Goal: Task Accomplishment & Management: Complete application form

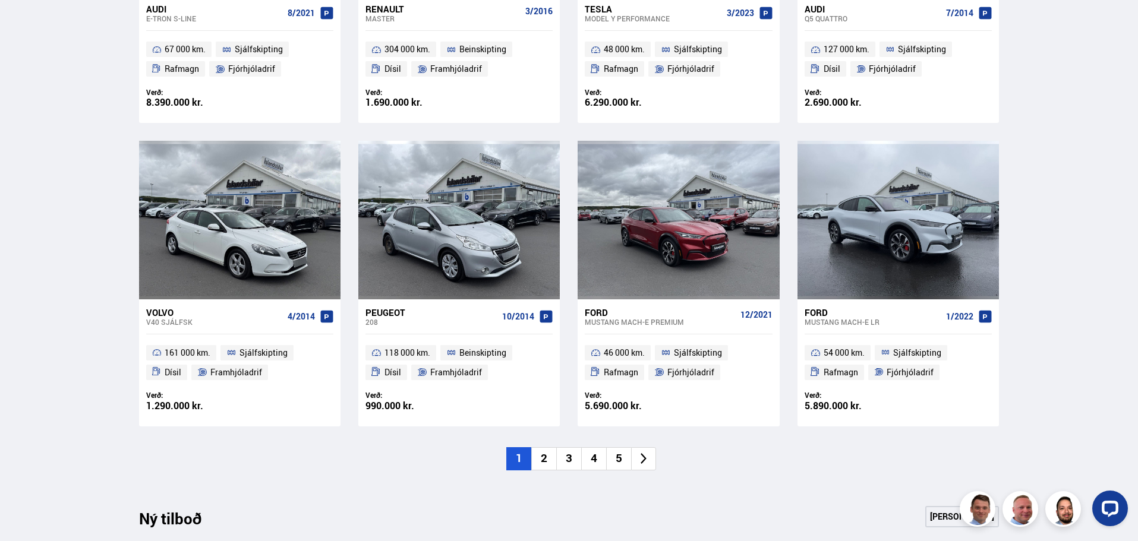
scroll to position [773, 0]
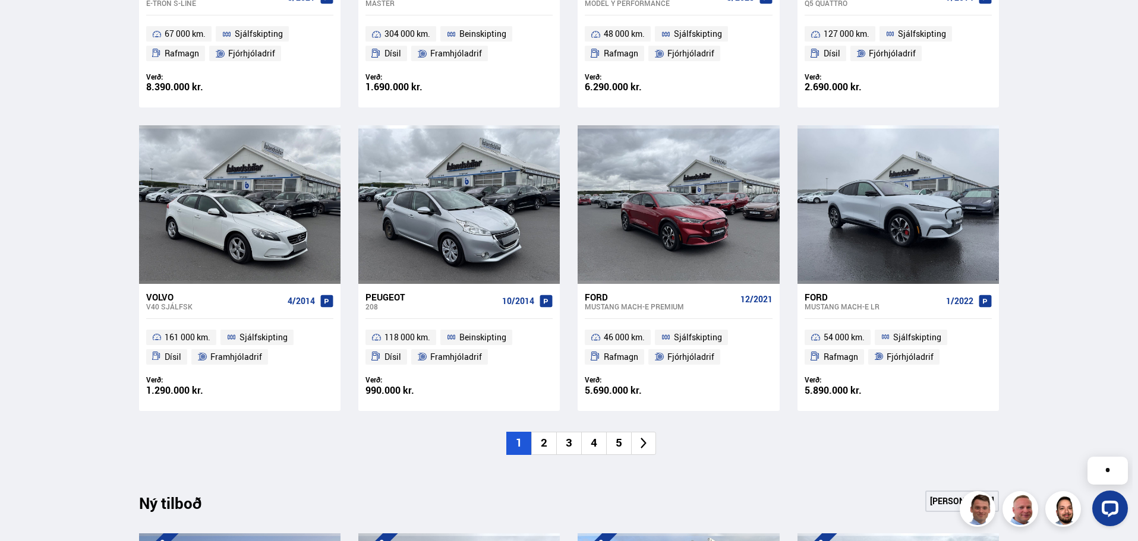
click at [644, 443] on icon at bounding box center [644, 444] width 14 height 14
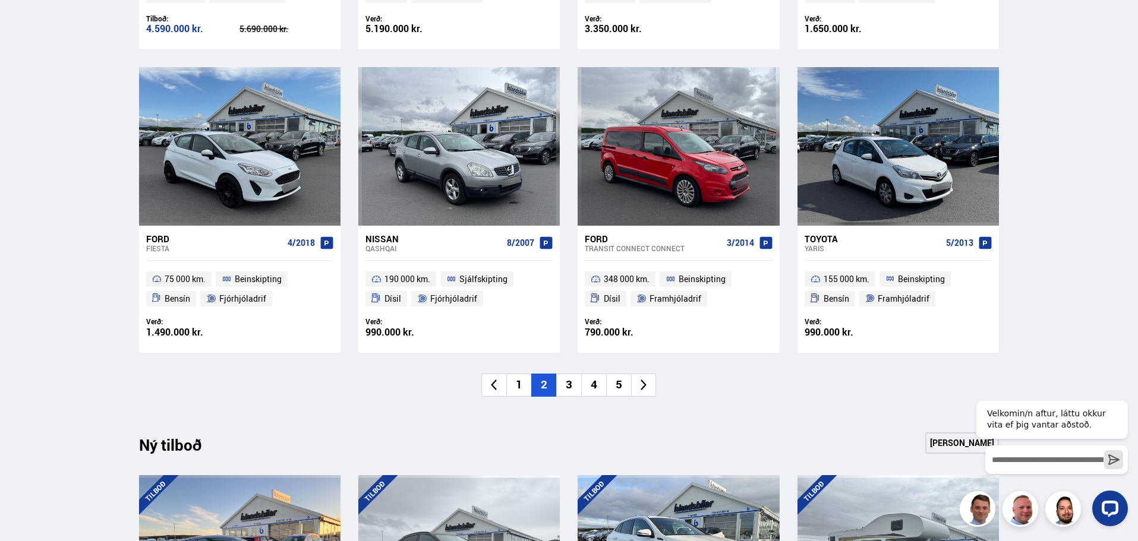
scroll to position [832, 0]
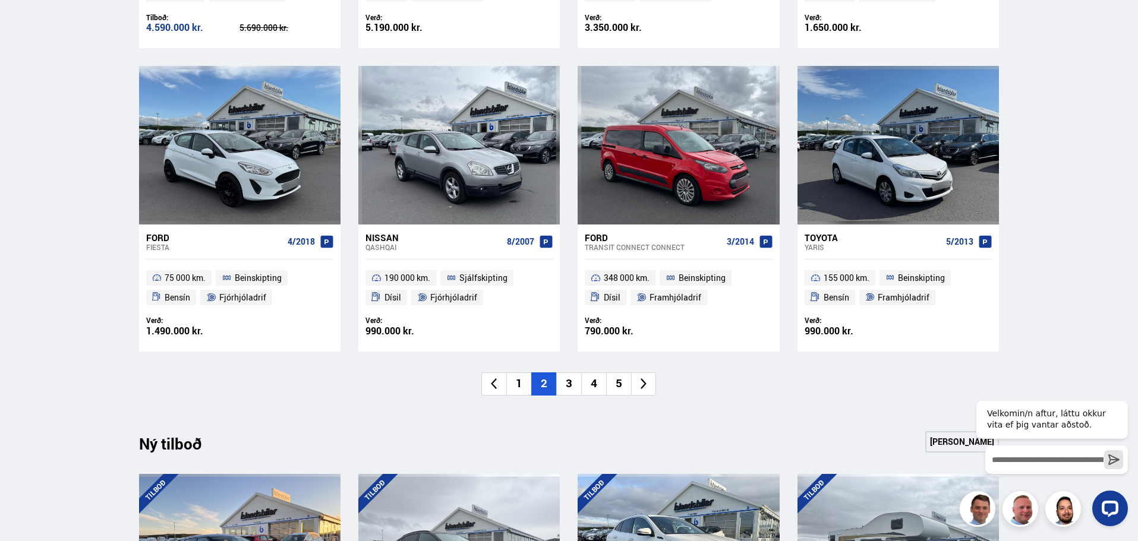
click at [638, 382] on icon at bounding box center [644, 384] width 14 height 14
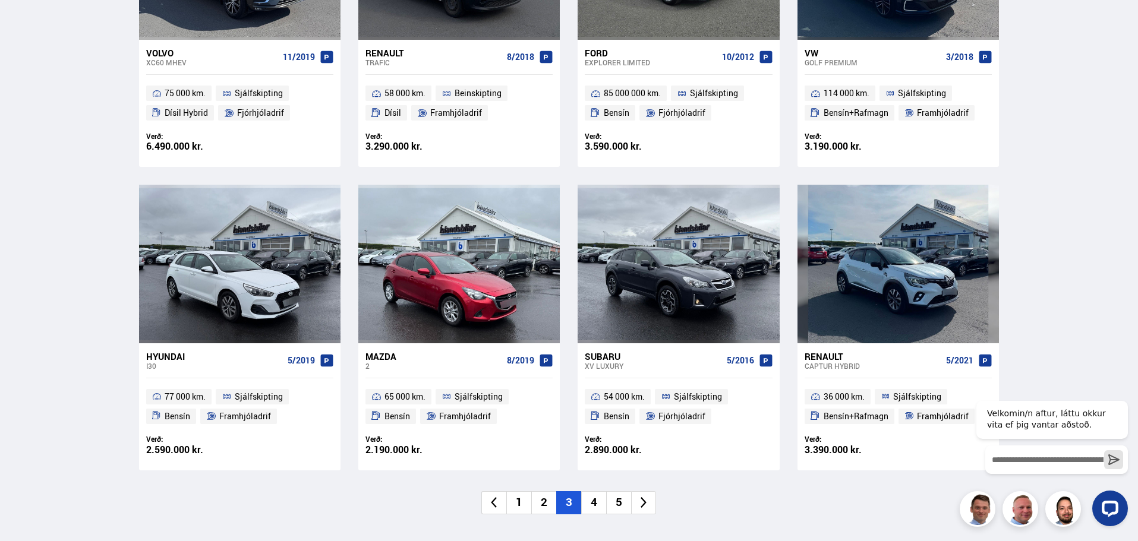
scroll to position [773, 0]
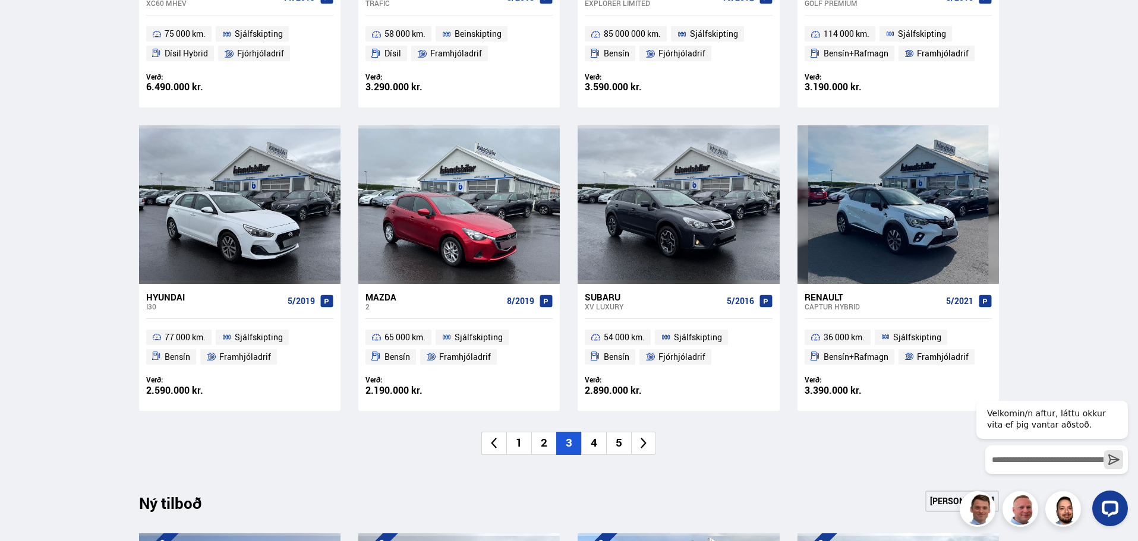
click at [612, 298] on div "Subaru" at bounding box center [653, 297] width 137 height 11
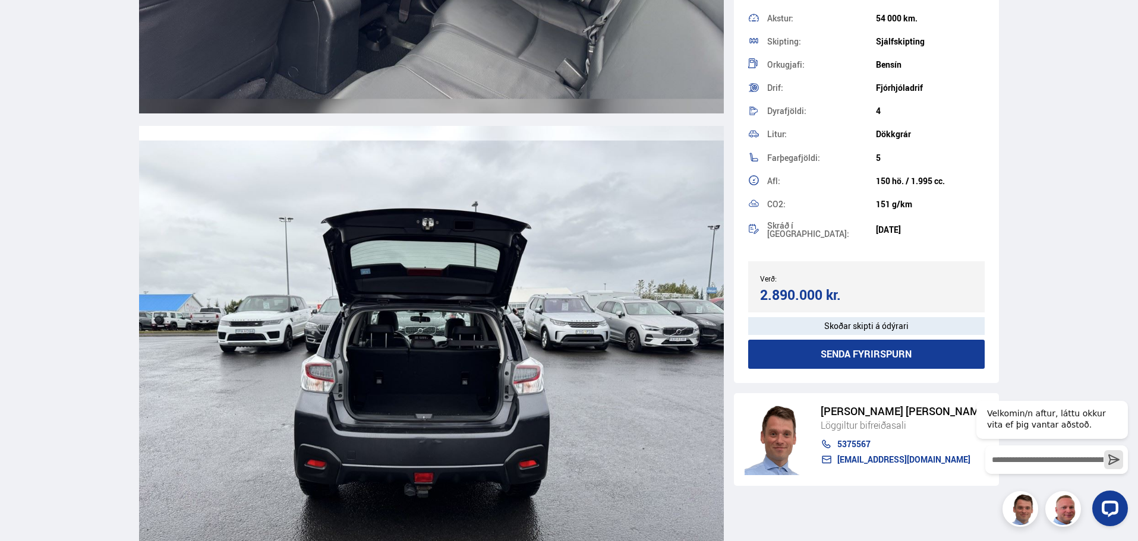
scroll to position [9833, 0]
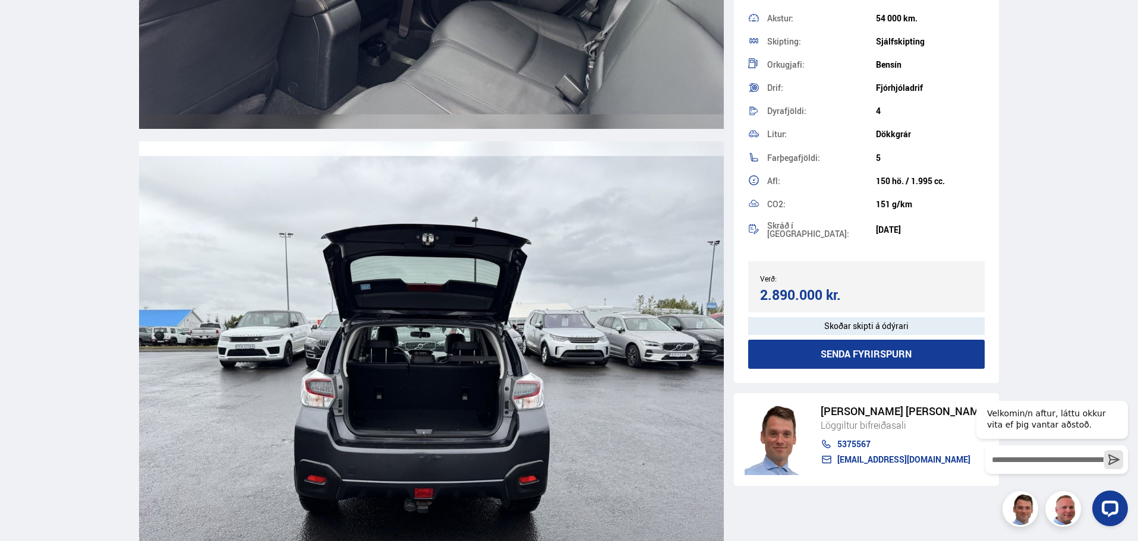
click at [429, 376] on img at bounding box center [431, 375] width 585 height 468
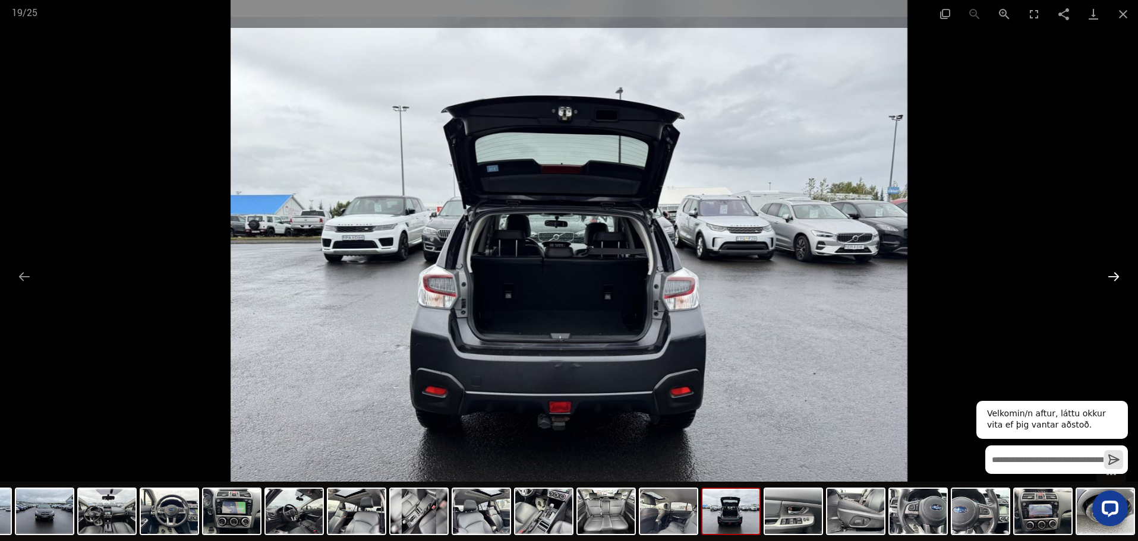
click at [1114, 271] on button "Next slide" at bounding box center [1113, 276] width 25 height 23
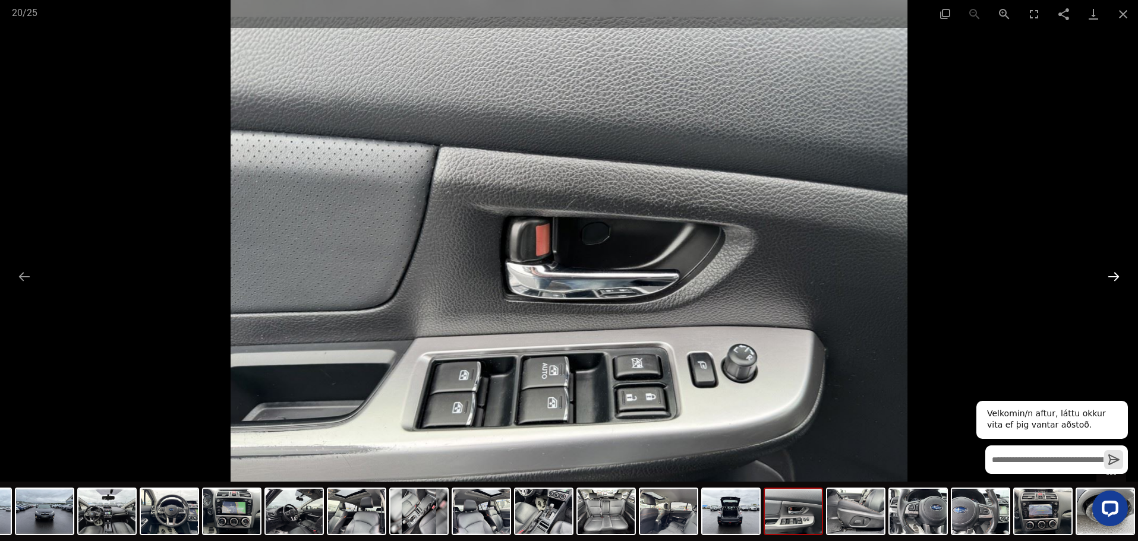
click at [1114, 271] on button "Next slide" at bounding box center [1113, 276] width 25 height 23
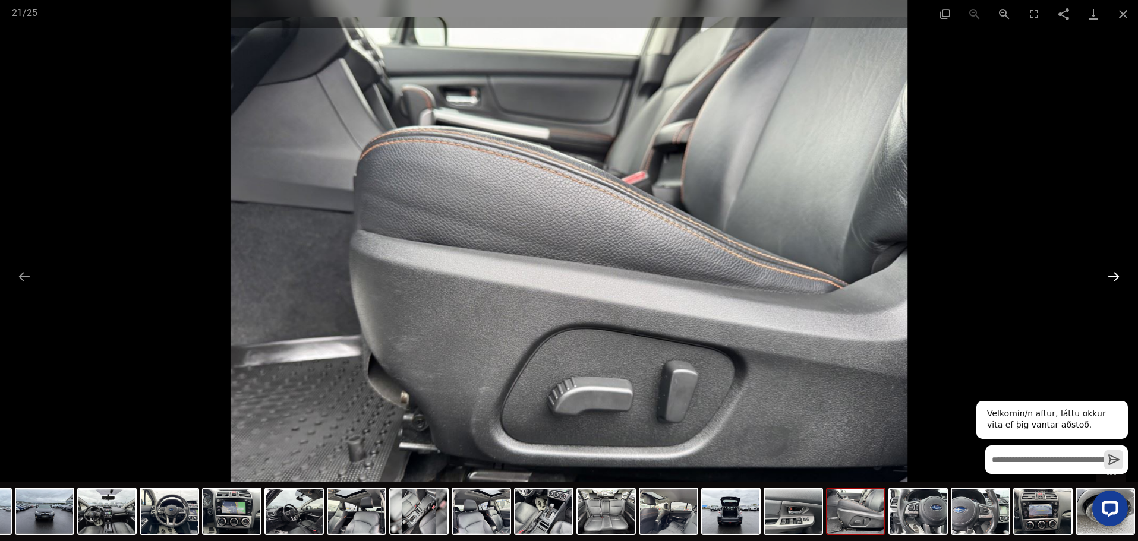
click at [1114, 271] on button "Next slide" at bounding box center [1113, 276] width 25 height 23
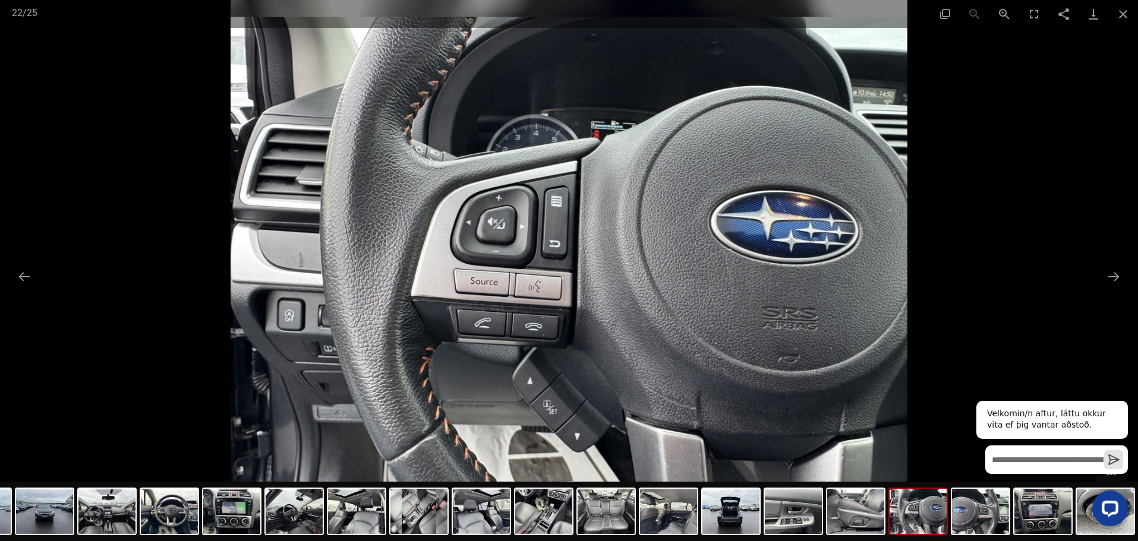
scroll to position [773, 0]
click at [1041, 463] on input "Skrifaðu skilaboðin hér inn og ýttu á Enter til að senda" at bounding box center [1056, 460] width 143 height 29
click at [23, 275] on button "Previous slide" at bounding box center [24, 276] width 25 height 23
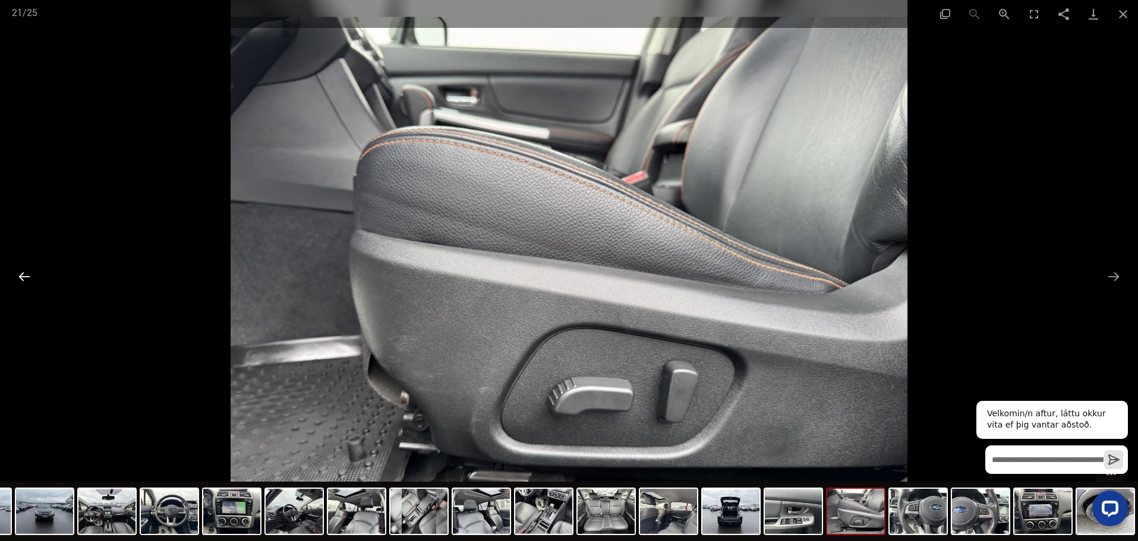
click at [23, 275] on button "Previous slide" at bounding box center [24, 276] width 25 height 23
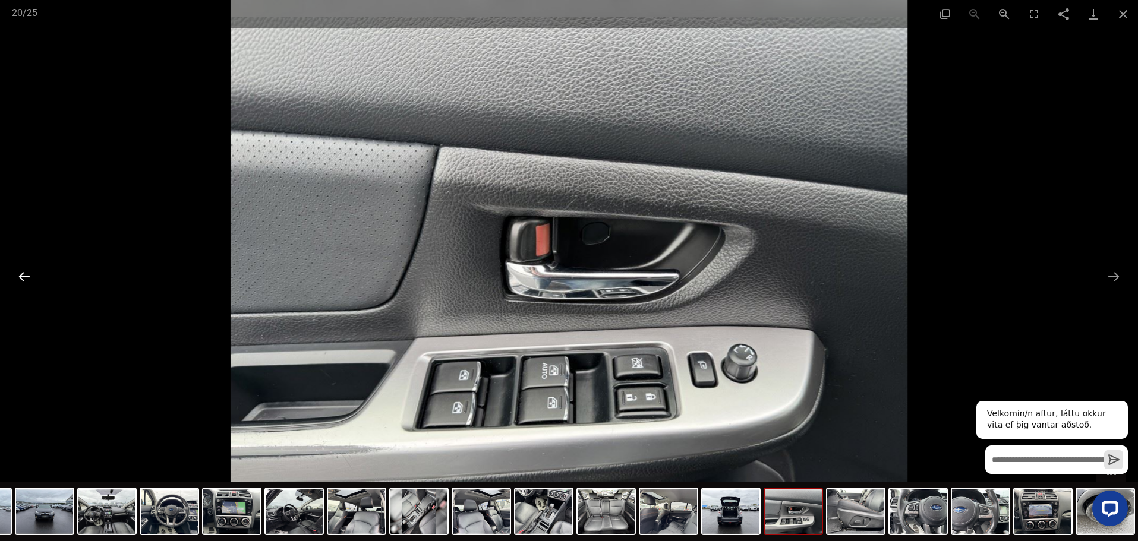
click at [23, 275] on button "Previous slide" at bounding box center [24, 276] width 25 height 23
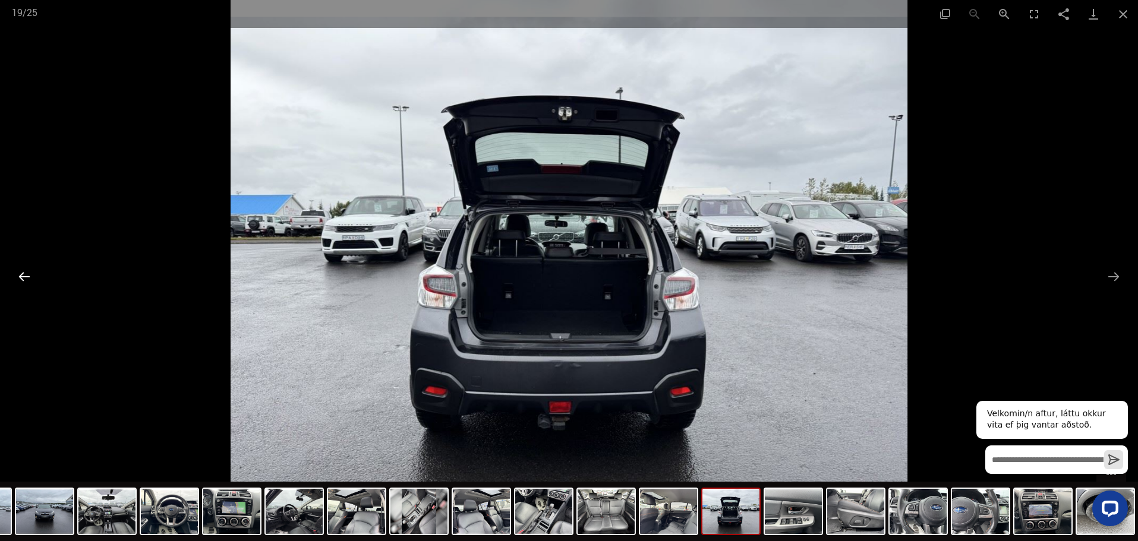
click at [23, 275] on button "Previous slide" at bounding box center [24, 276] width 25 height 23
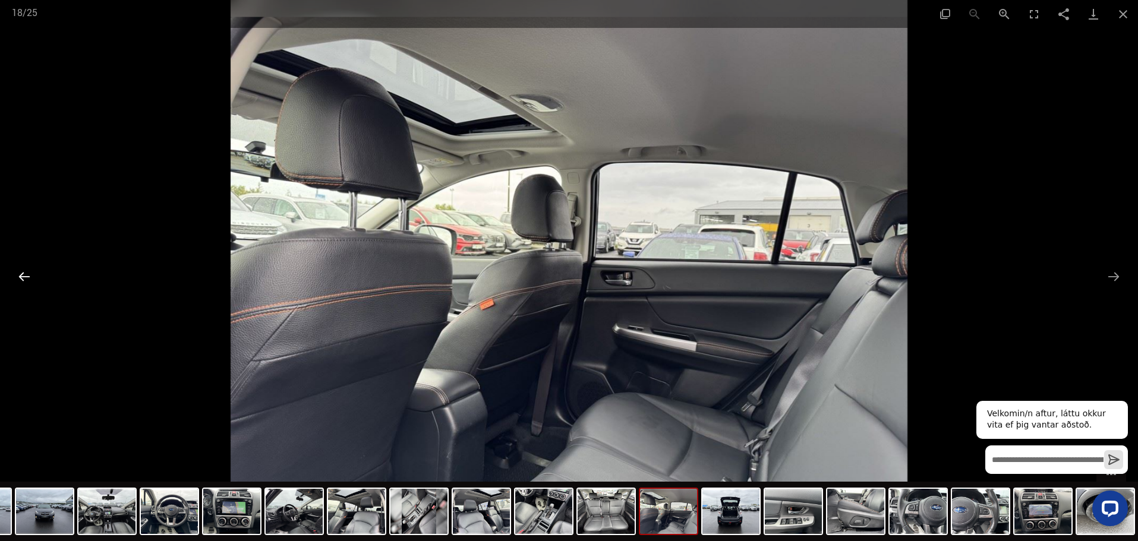
click at [23, 275] on button "Previous slide" at bounding box center [24, 276] width 25 height 23
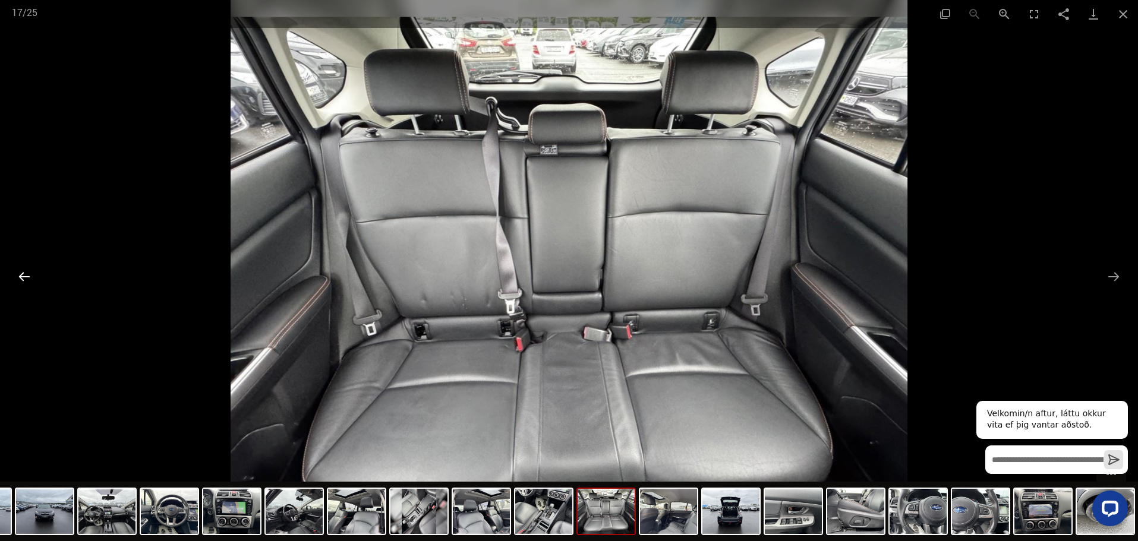
click at [23, 275] on button "Previous slide" at bounding box center [24, 276] width 25 height 23
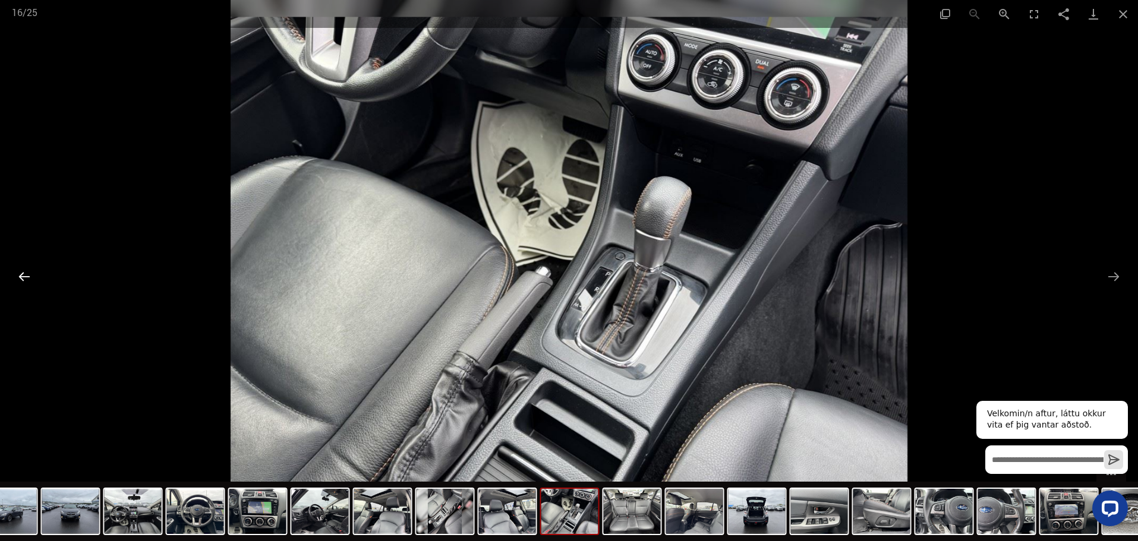
click at [23, 275] on button "Previous slide" at bounding box center [24, 276] width 25 height 23
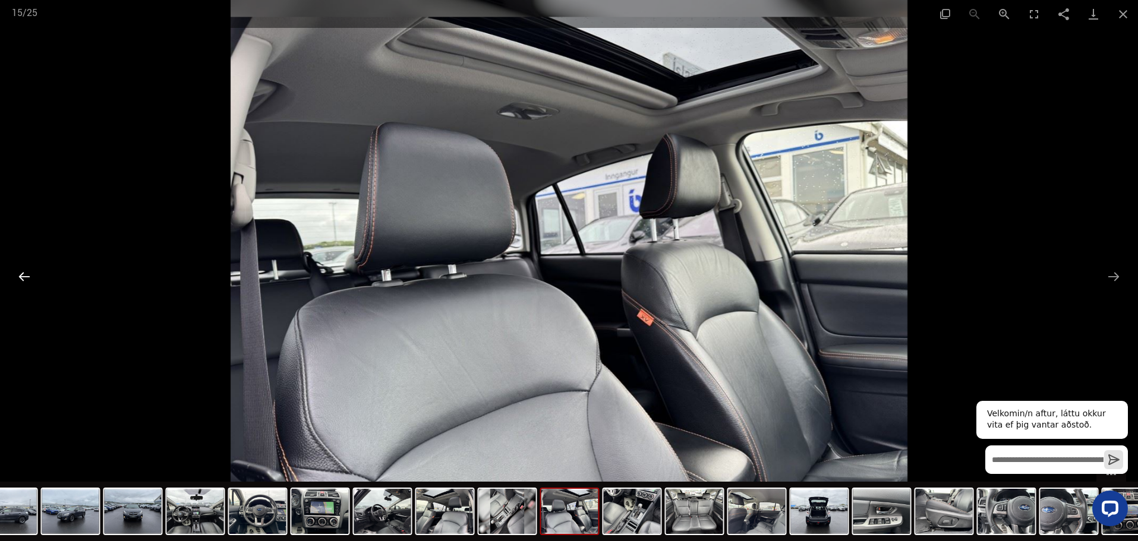
click at [23, 275] on button "Previous slide" at bounding box center [24, 276] width 25 height 23
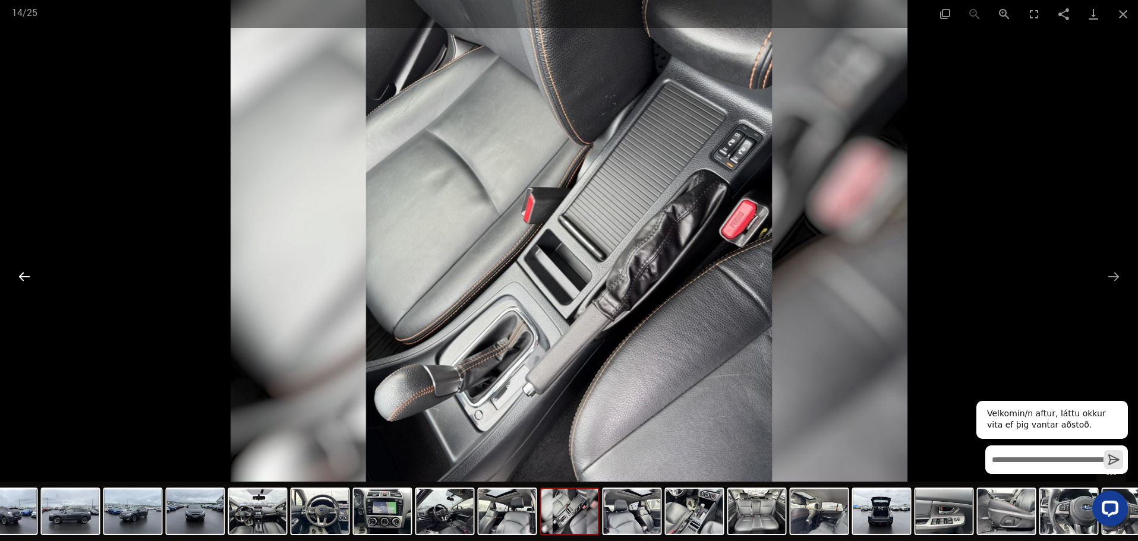
click at [23, 275] on button "Previous slide" at bounding box center [24, 276] width 25 height 23
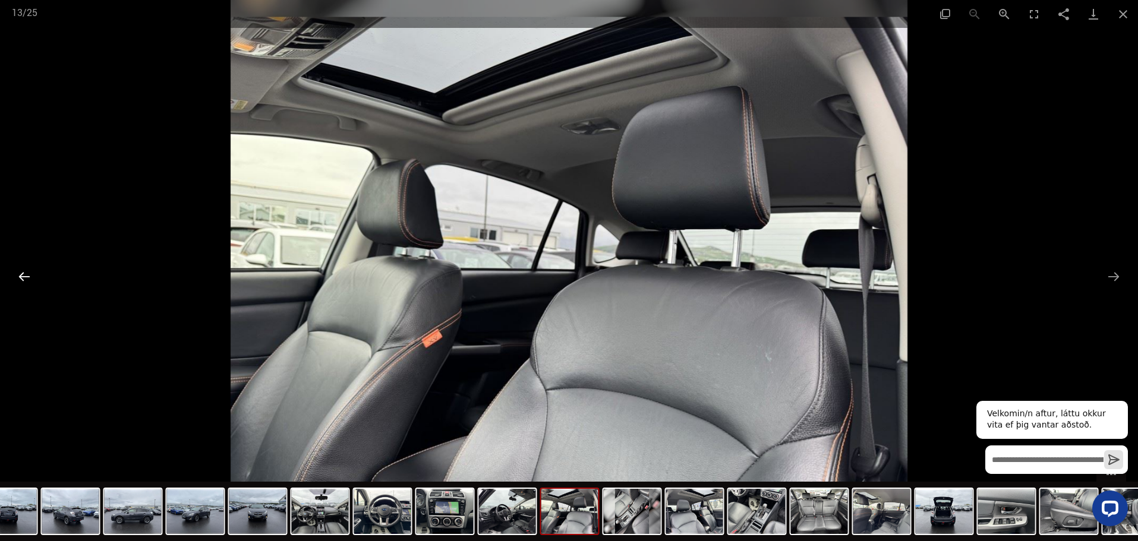
click at [23, 275] on button "Previous slide" at bounding box center [24, 276] width 25 height 23
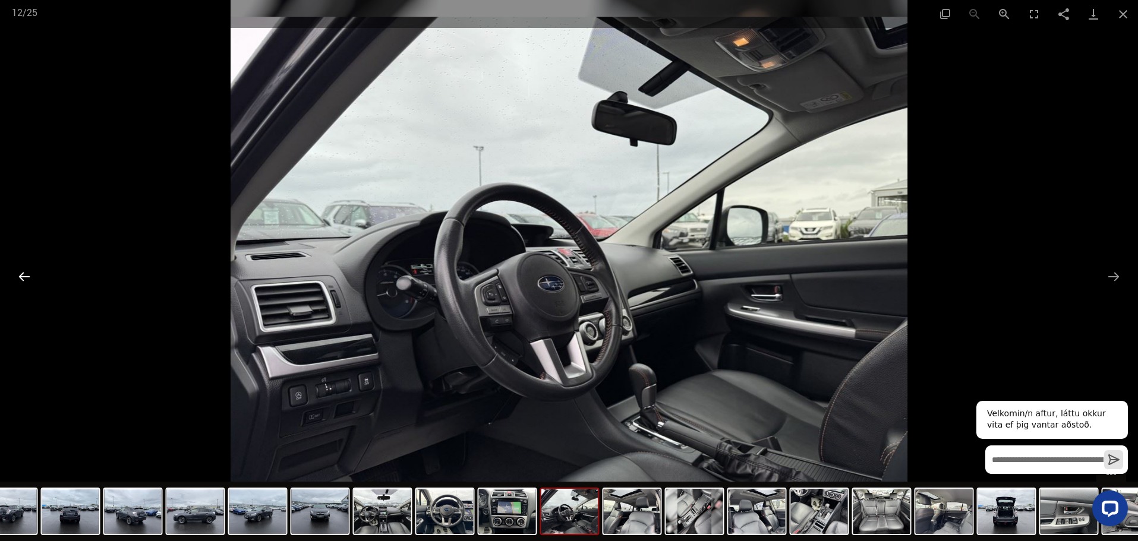
click at [23, 275] on button "Previous slide" at bounding box center [24, 276] width 25 height 23
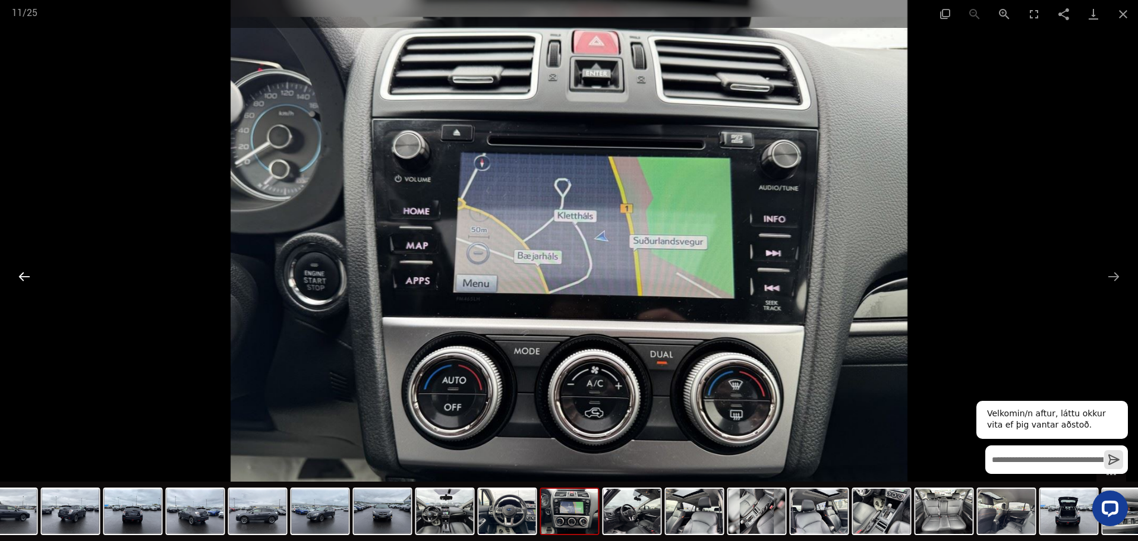
click at [23, 275] on button "Previous slide" at bounding box center [24, 276] width 25 height 23
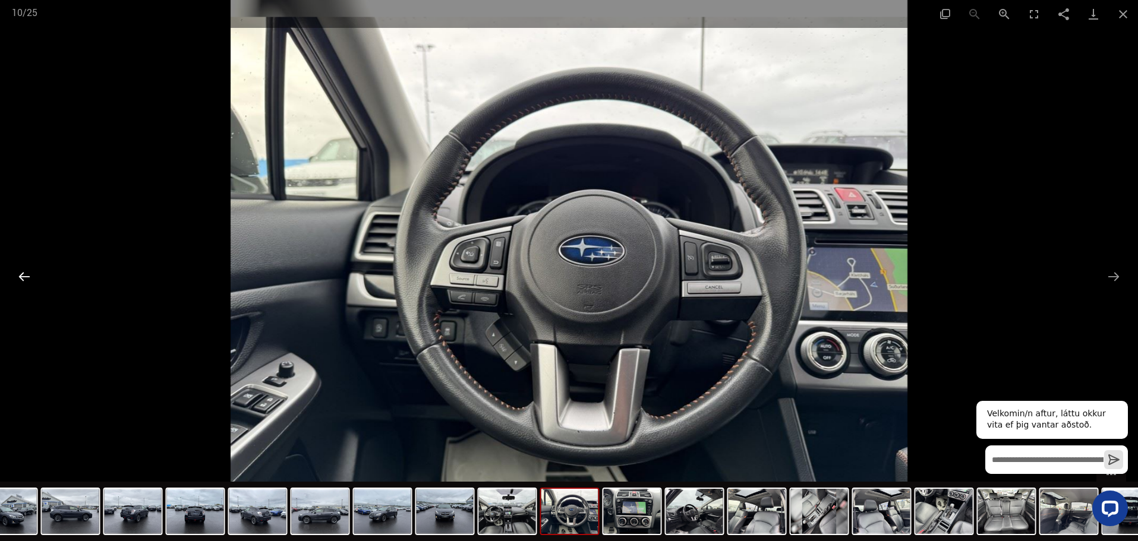
click at [23, 275] on button "Previous slide" at bounding box center [24, 276] width 25 height 23
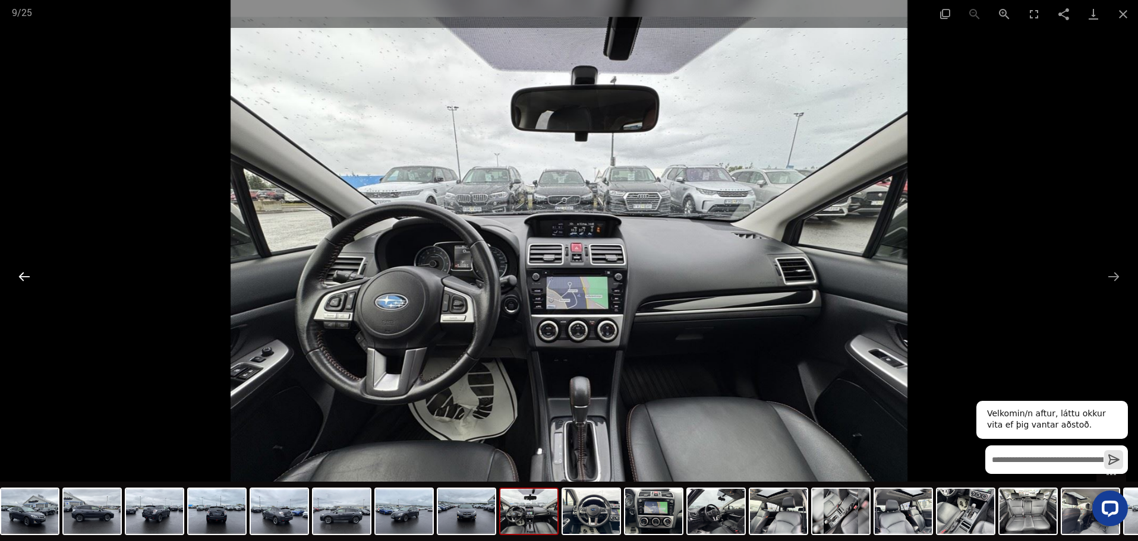
click at [23, 275] on button "Previous slide" at bounding box center [24, 276] width 25 height 23
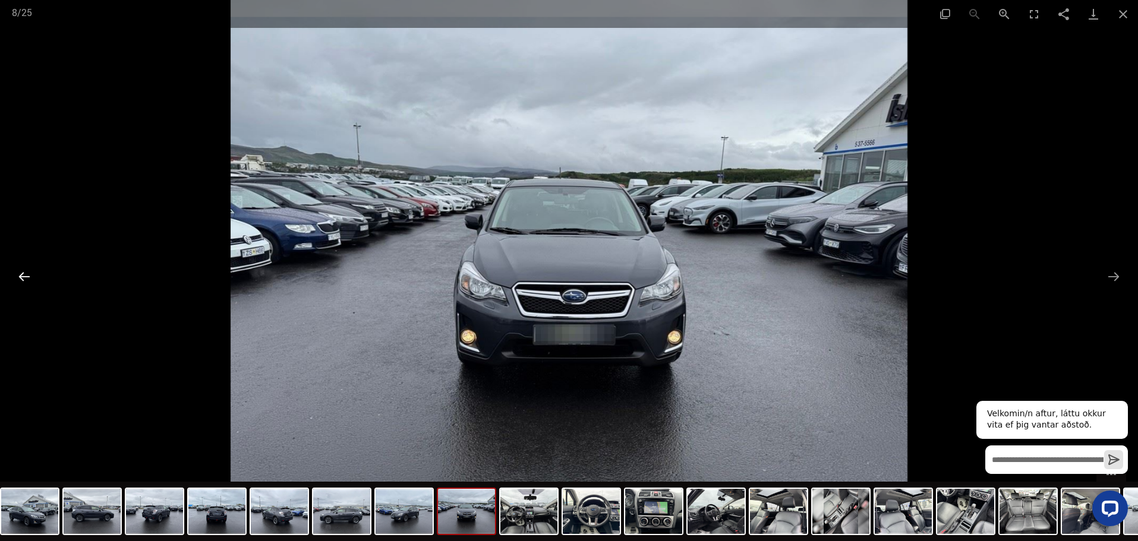
click at [23, 275] on button "Previous slide" at bounding box center [24, 276] width 25 height 23
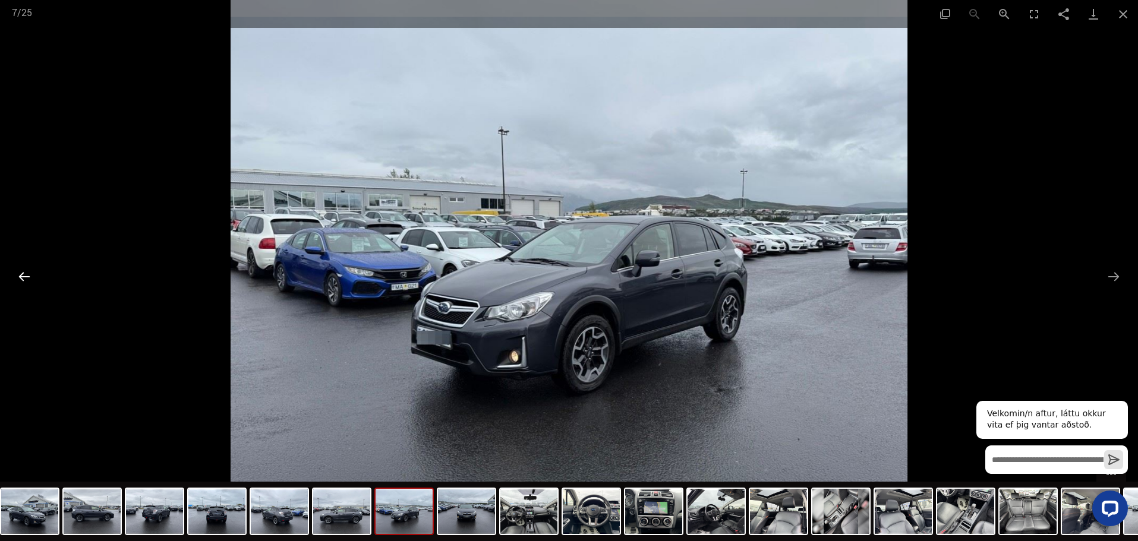
click at [23, 275] on button "Previous slide" at bounding box center [24, 276] width 25 height 23
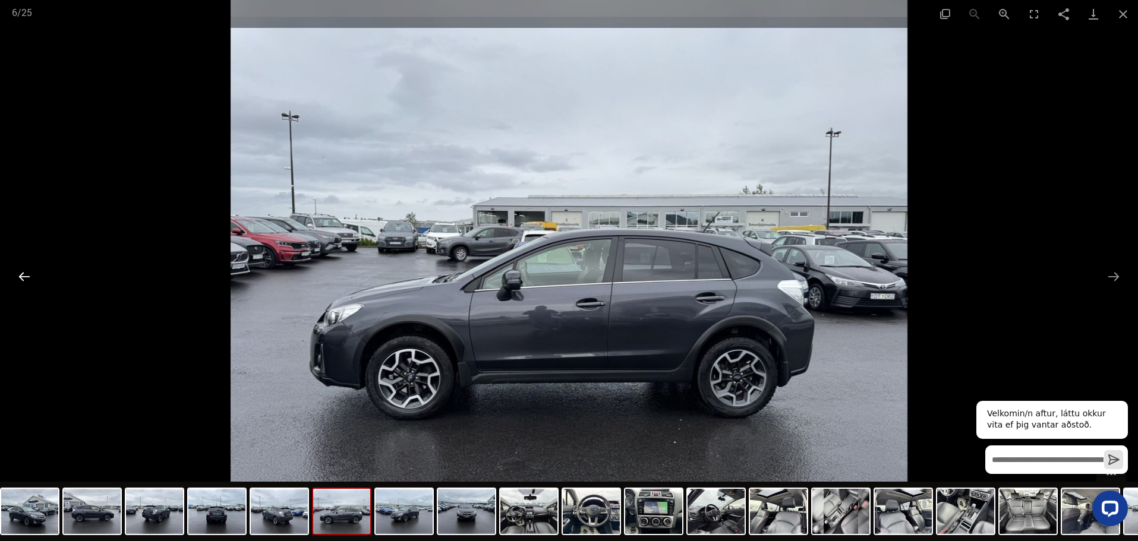
click at [23, 275] on button "Previous slide" at bounding box center [24, 276] width 25 height 23
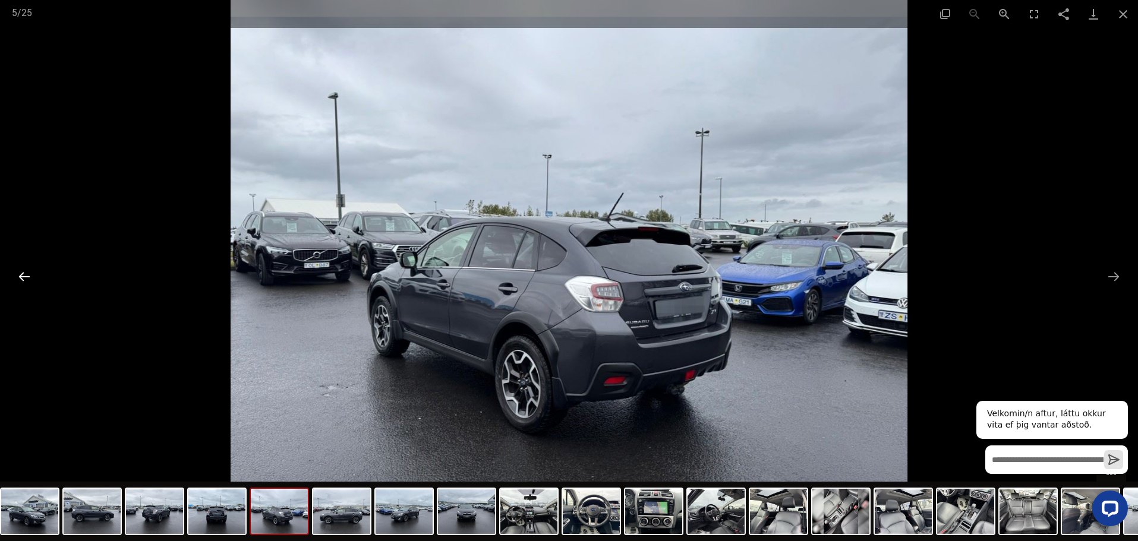
click at [23, 275] on button "Previous slide" at bounding box center [24, 276] width 25 height 23
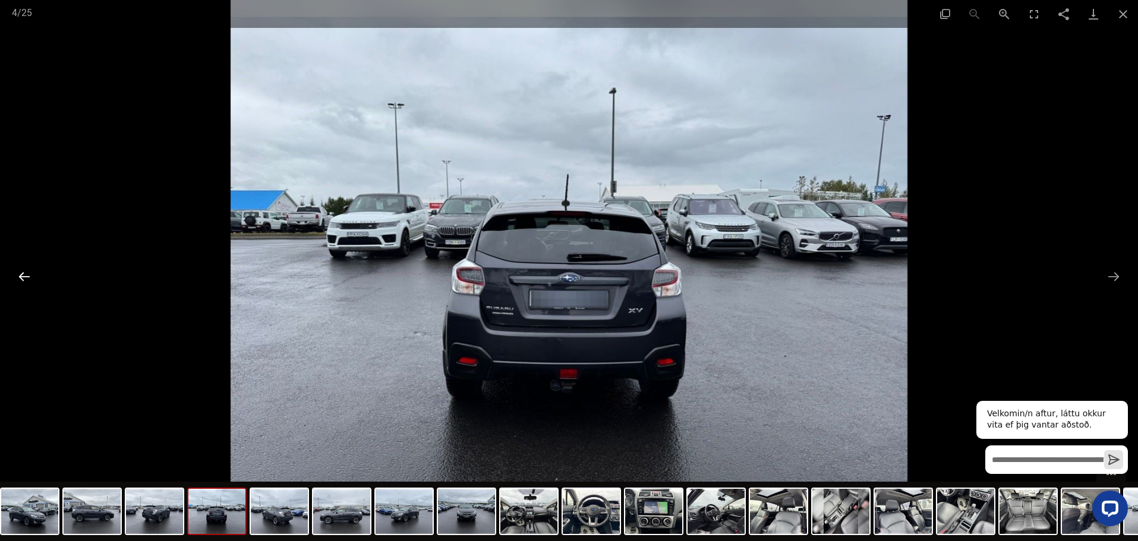
click at [23, 275] on button "Previous slide" at bounding box center [24, 276] width 25 height 23
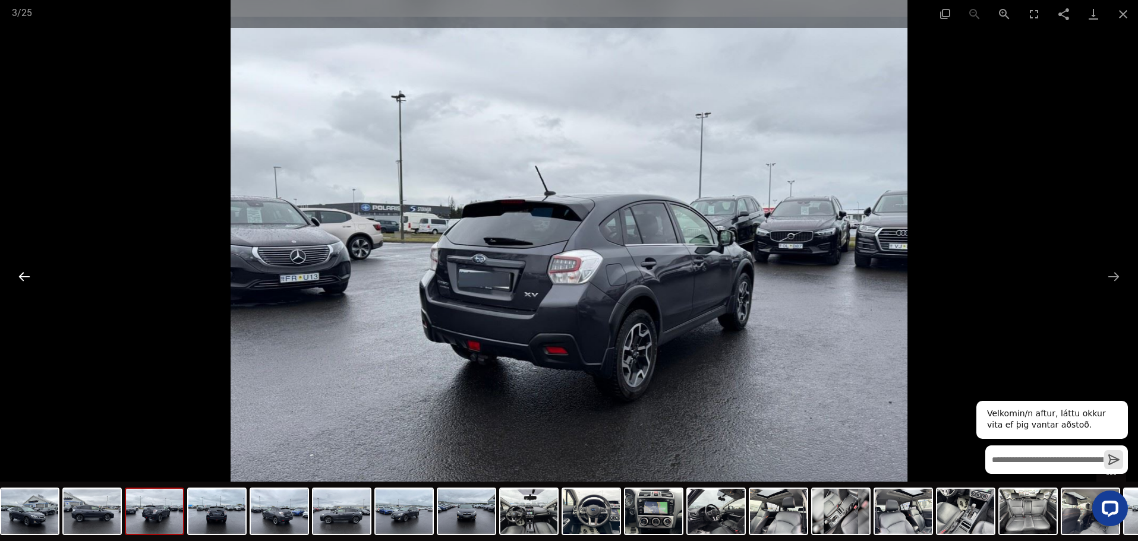
click at [23, 275] on button "Previous slide" at bounding box center [24, 276] width 25 height 23
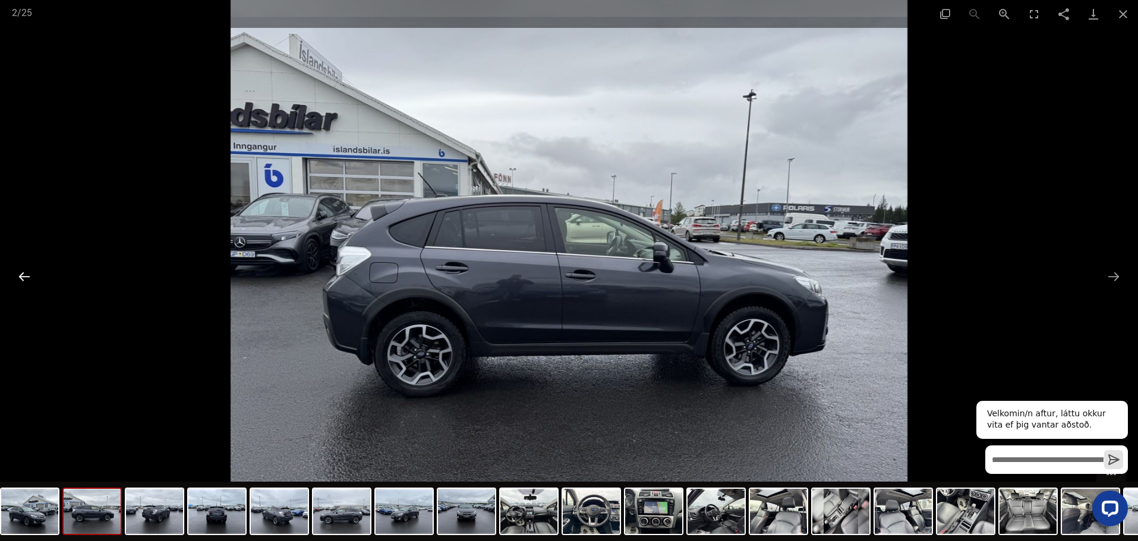
click at [23, 275] on button "Previous slide" at bounding box center [24, 276] width 25 height 23
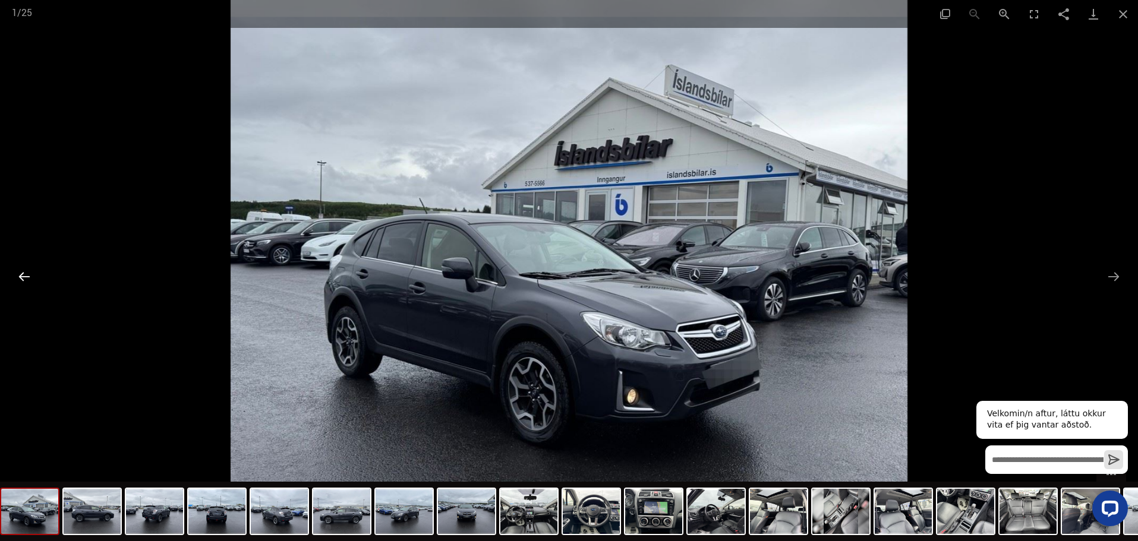
click at [23, 275] on button "Previous slide" at bounding box center [24, 276] width 25 height 23
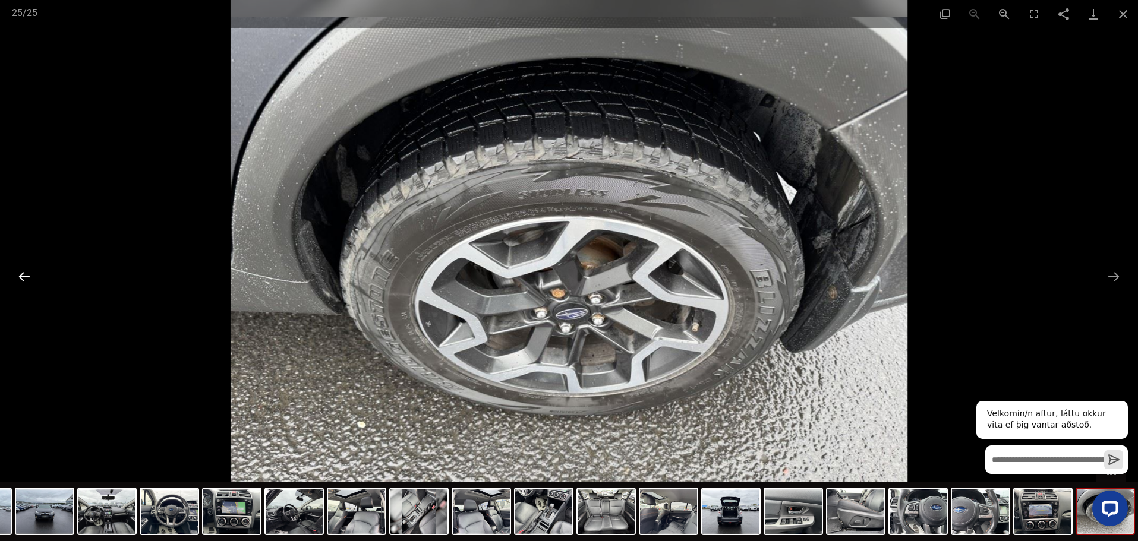
click at [23, 275] on button "Previous slide" at bounding box center [24, 276] width 25 height 23
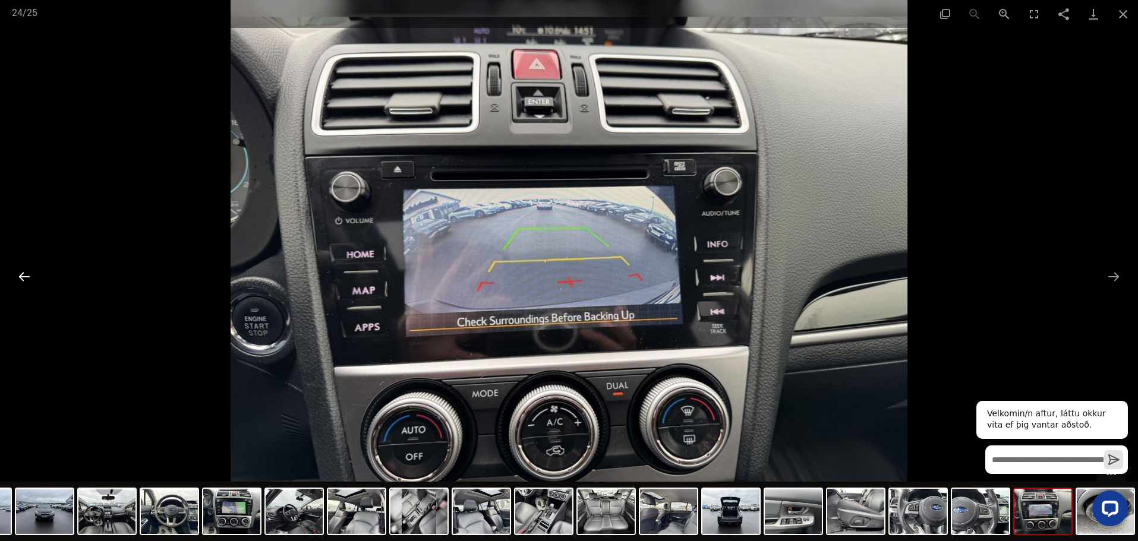
click at [23, 275] on button "Previous slide" at bounding box center [24, 276] width 25 height 23
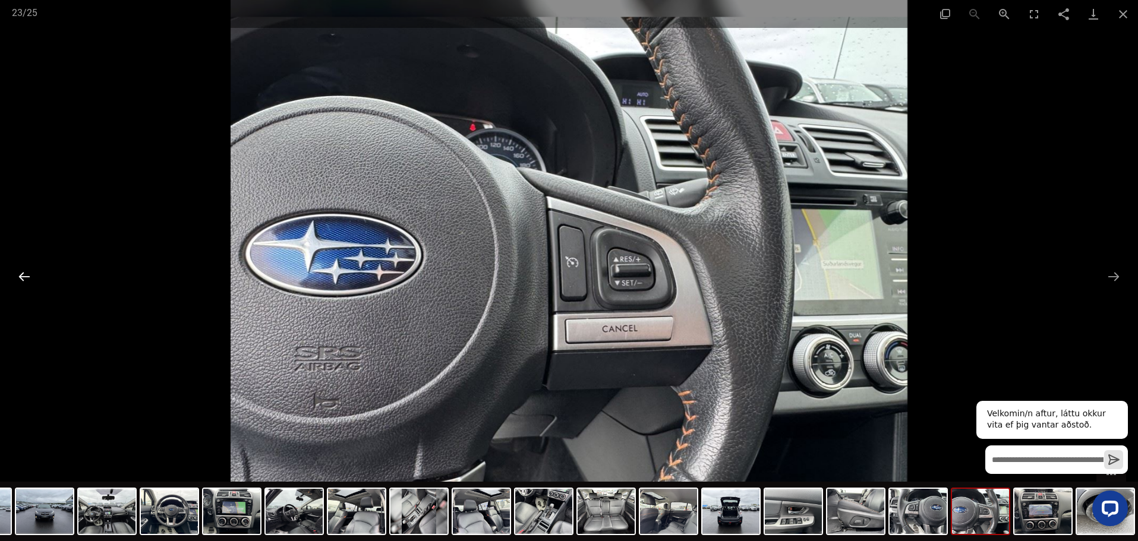
click at [23, 275] on button "Previous slide" at bounding box center [24, 276] width 25 height 23
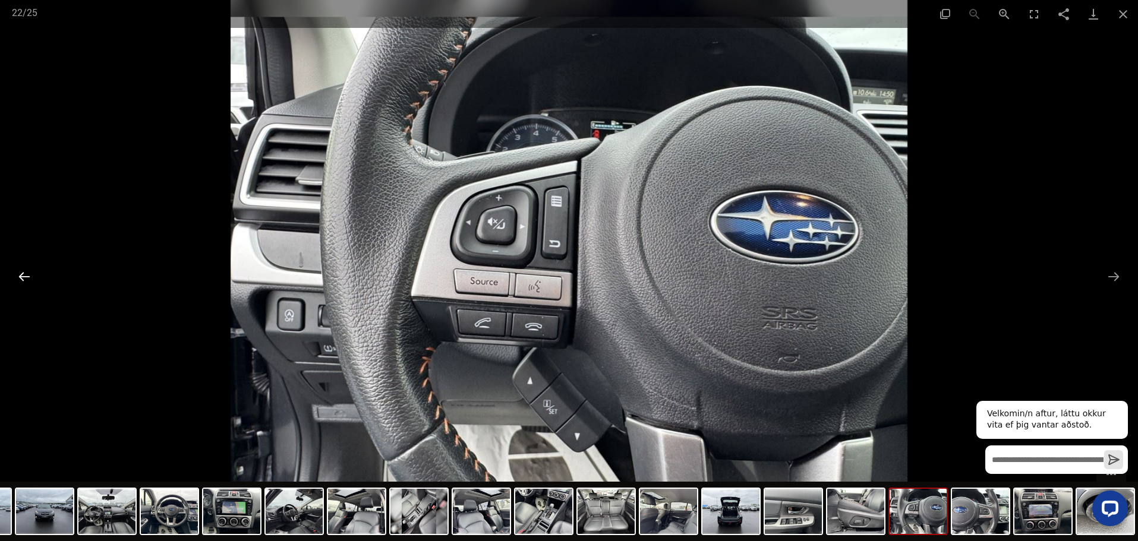
click at [23, 275] on button "Previous slide" at bounding box center [24, 276] width 25 height 23
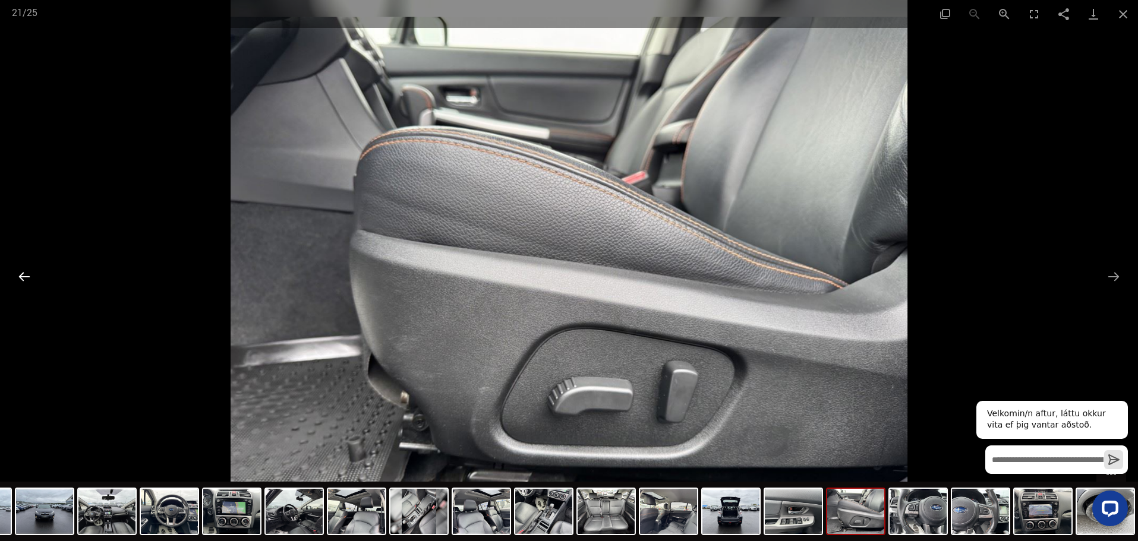
click at [23, 275] on button "Previous slide" at bounding box center [24, 276] width 25 height 23
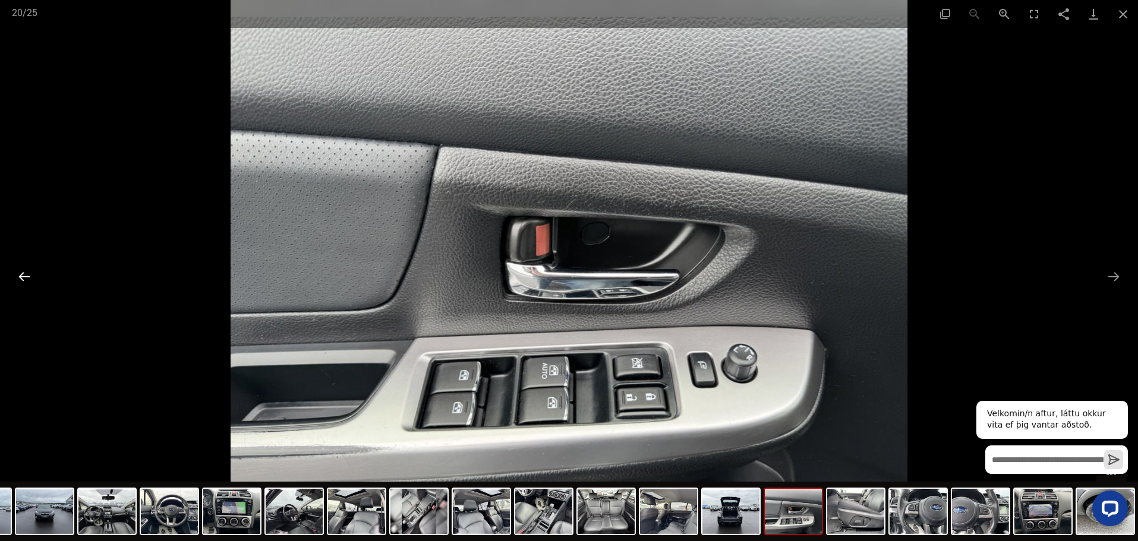
click at [23, 275] on button "Previous slide" at bounding box center [24, 276] width 25 height 23
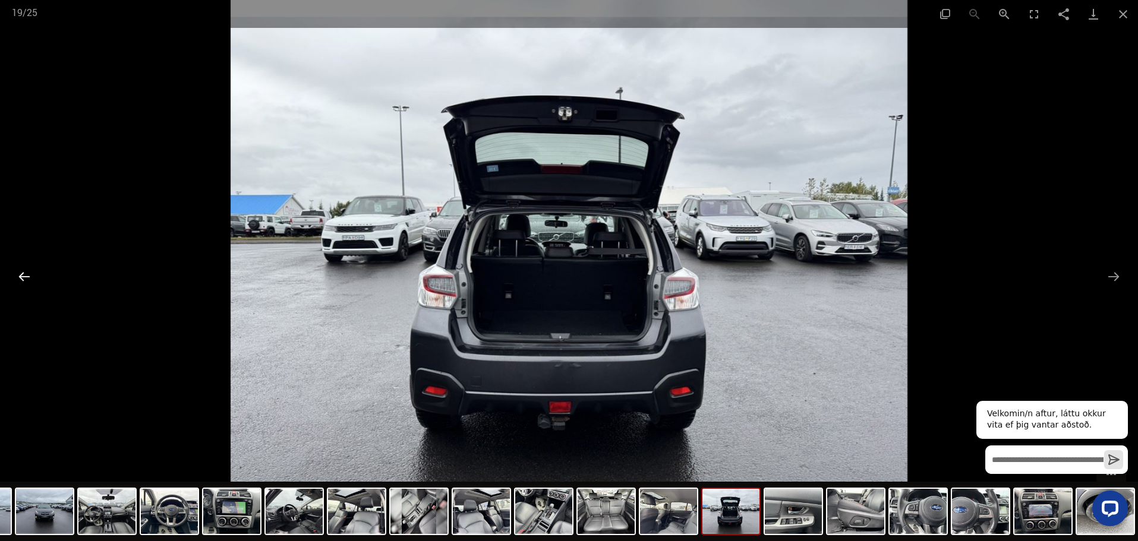
click at [23, 275] on button "Previous slide" at bounding box center [24, 276] width 25 height 23
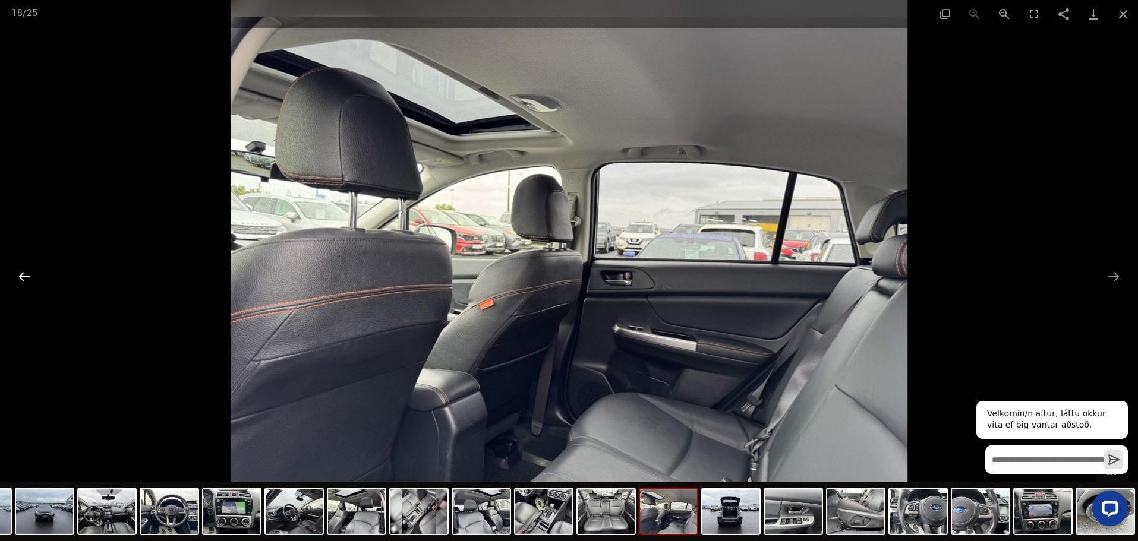
click at [23, 275] on button "Previous slide" at bounding box center [24, 276] width 25 height 23
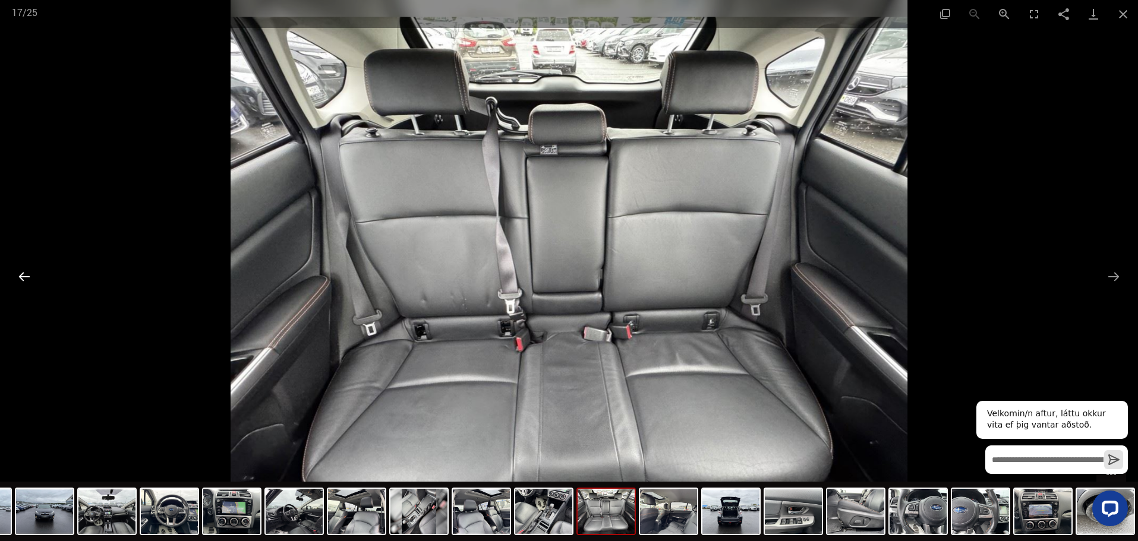
click at [23, 275] on button "Previous slide" at bounding box center [24, 276] width 25 height 23
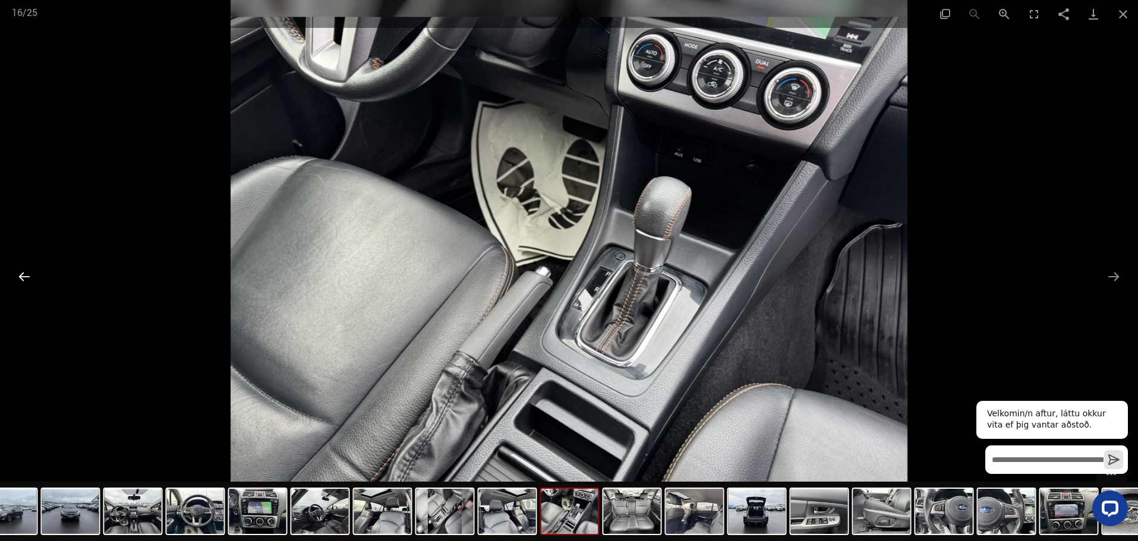
click at [23, 275] on button "Previous slide" at bounding box center [24, 276] width 25 height 23
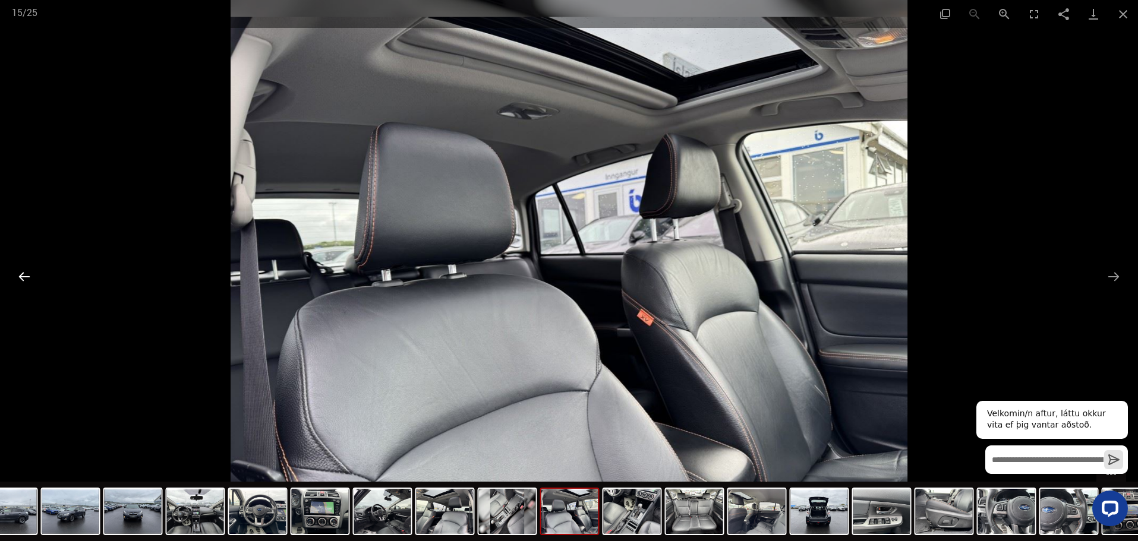
click at [23, 275] on button "Previous slide" at bounding box center [24, 276] width 25 height 23
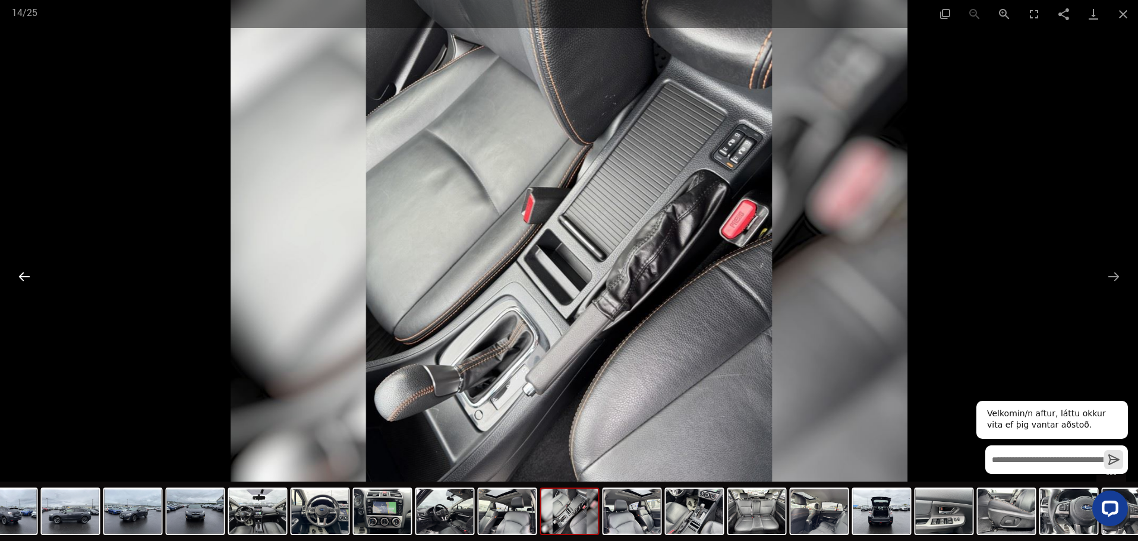
click at [24, 275] on button "Previous slide" at bounding box center [24, 276] width 25 height 23
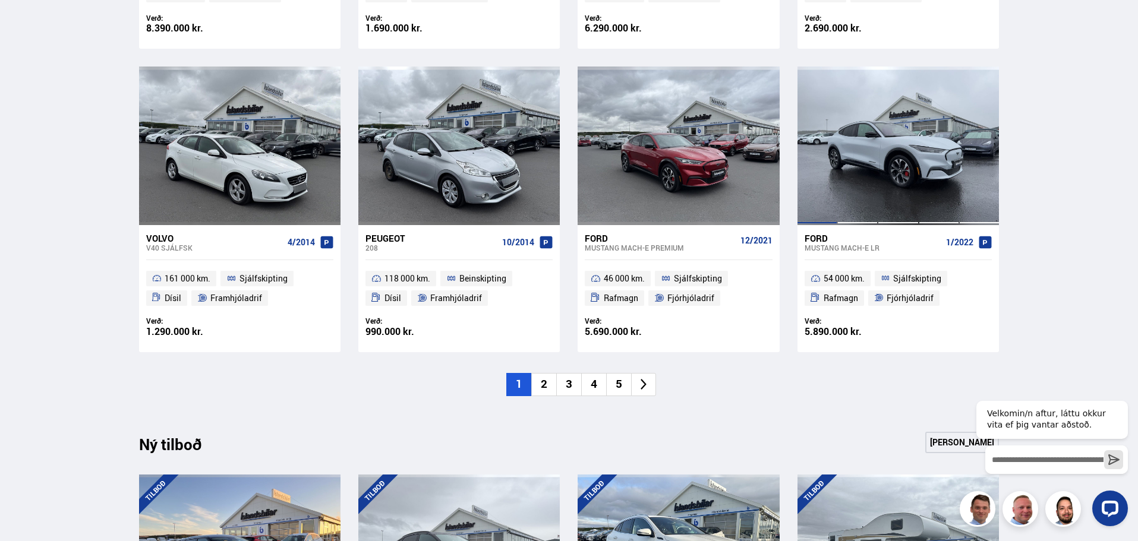
scroll to position [832, 0]
click at [640, 386] on icon at bounding box center [644, 384] width 14 height 14
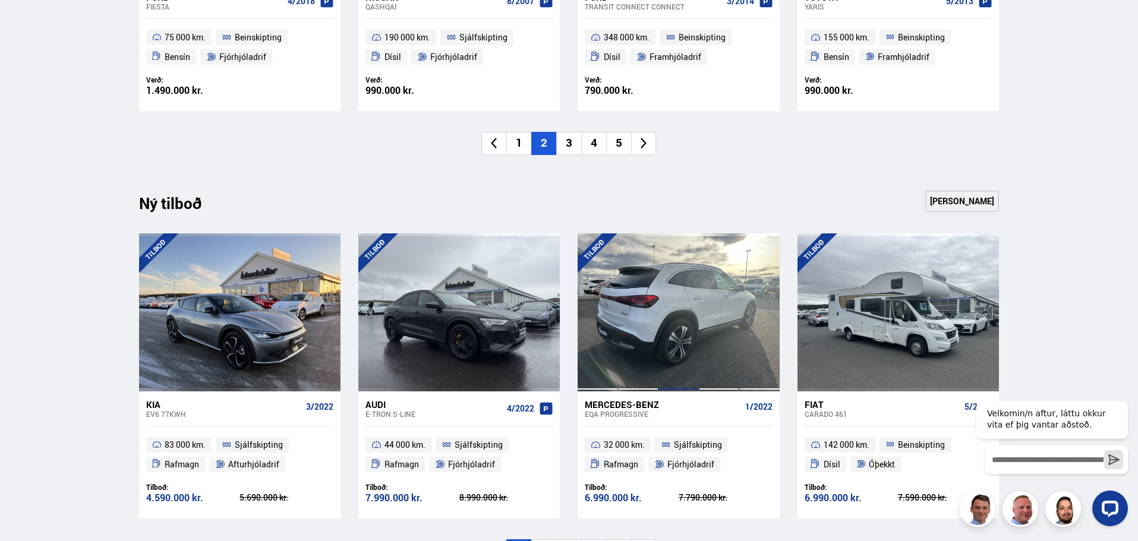
scroll to position [1129, 0]
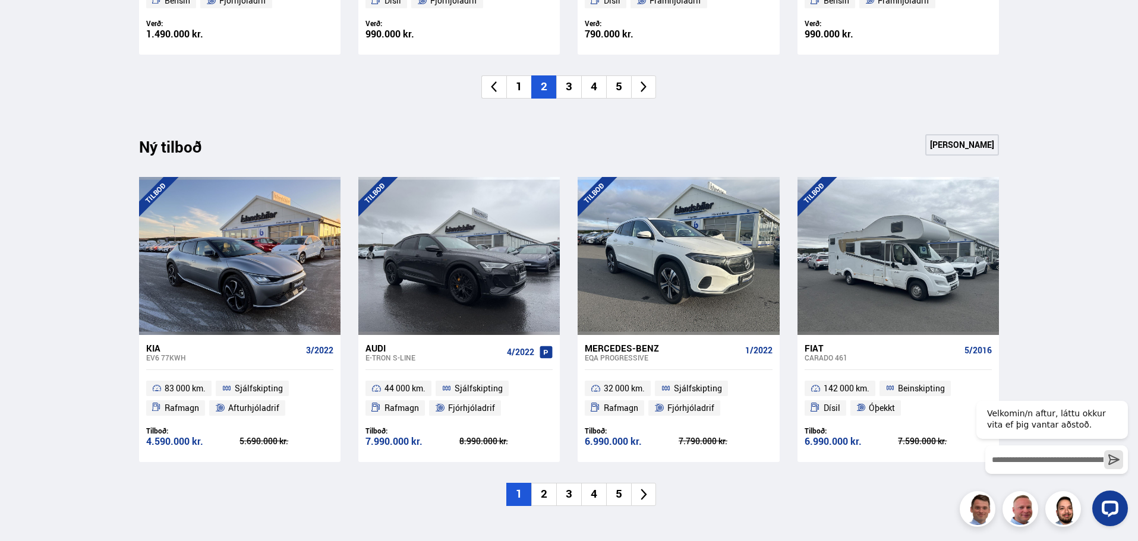
click at [648, 496] on icon at bounding box center [644, 495] width 14 height 14
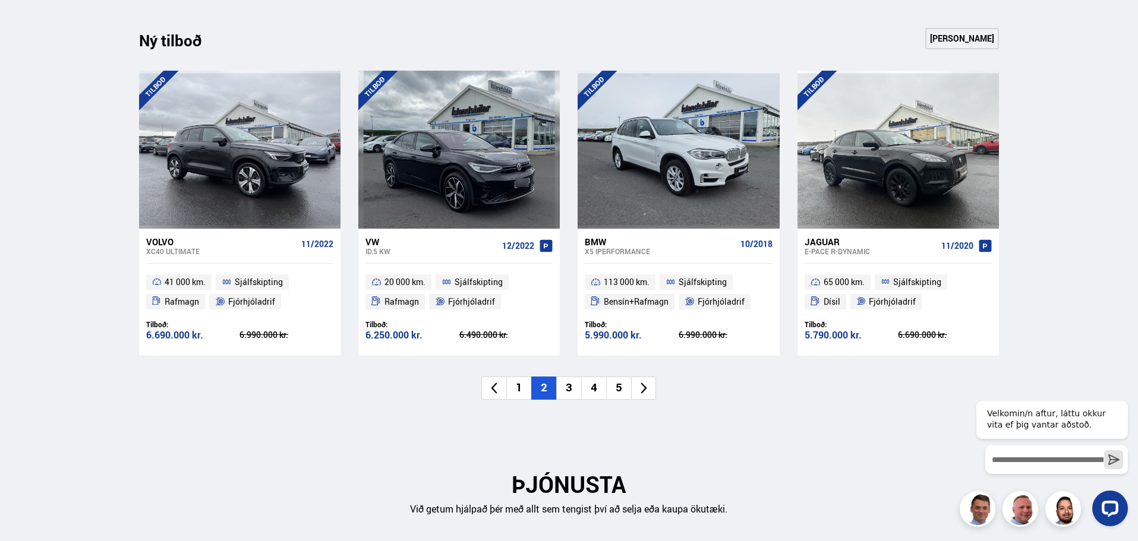
scroll to position [1307, 0]
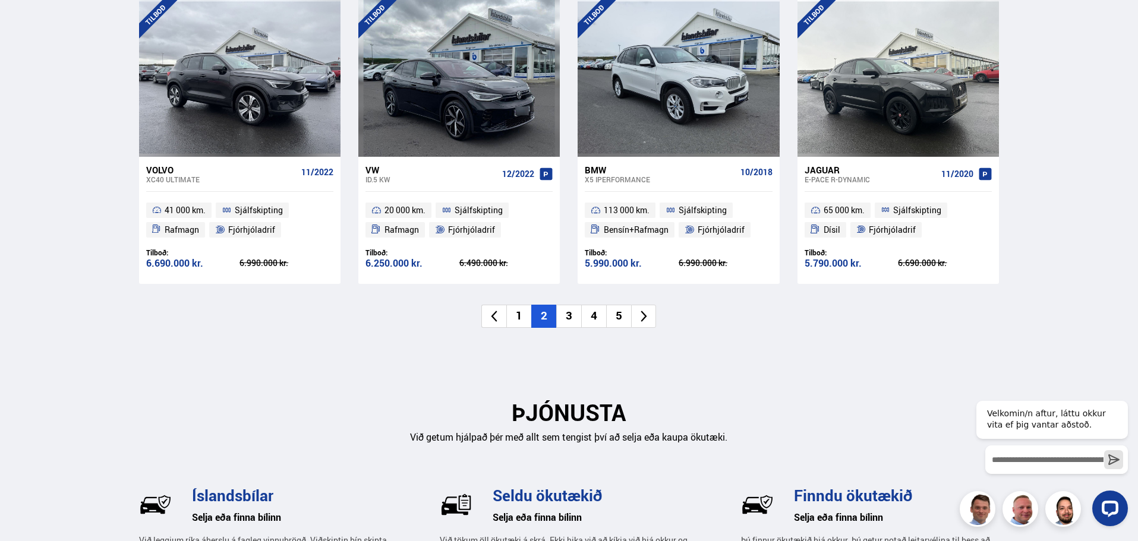
click at [643, 314] on icon at bounding box center [644, 317] width 14 height 14
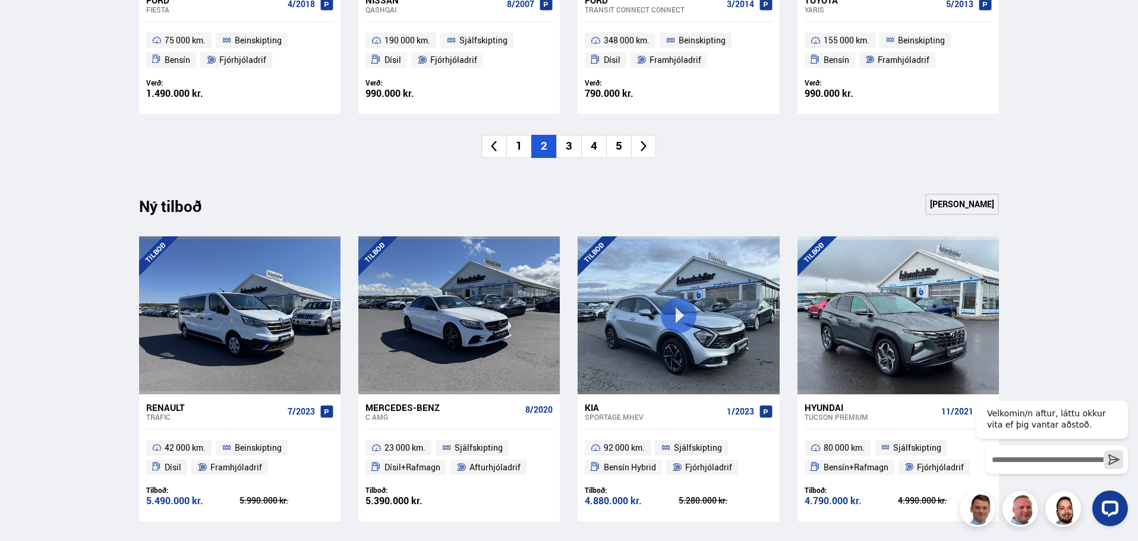
scroll to position [1248, 0]
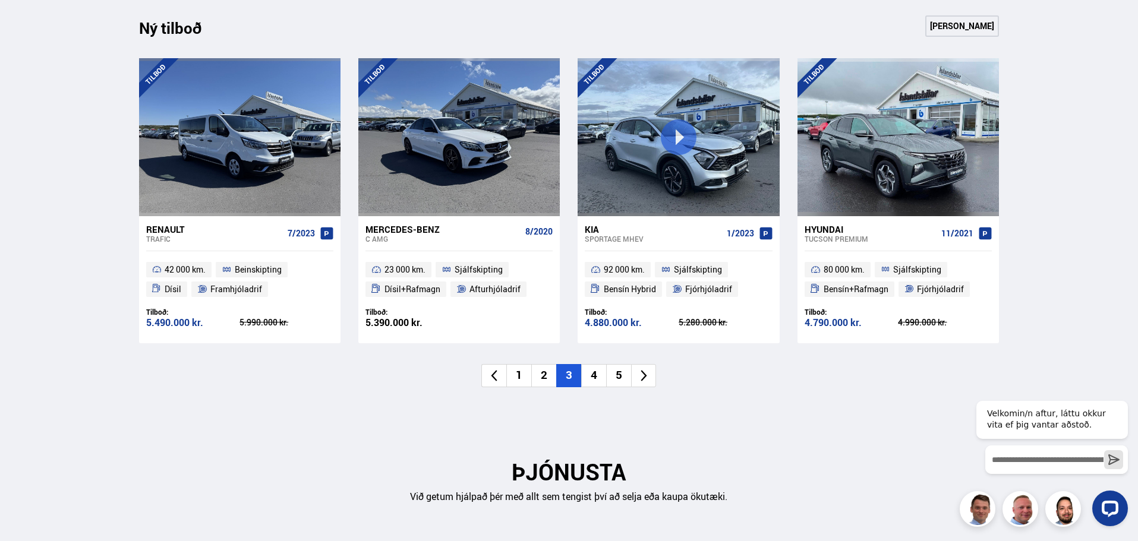
click at [641, 375] on icon at bounding box center [644, 376] width 14 height 14
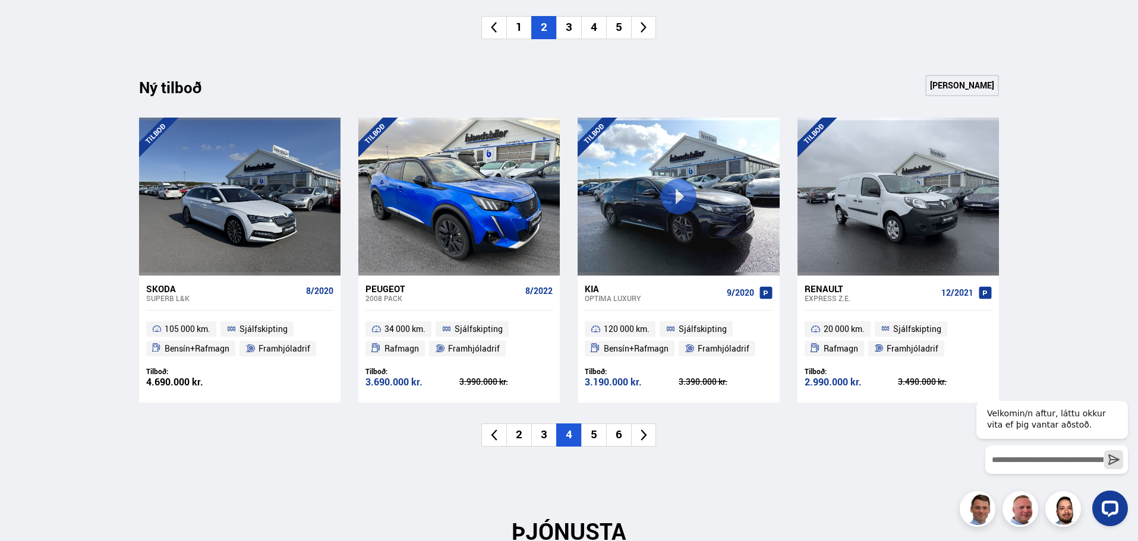
scroll to position [1367, 0]
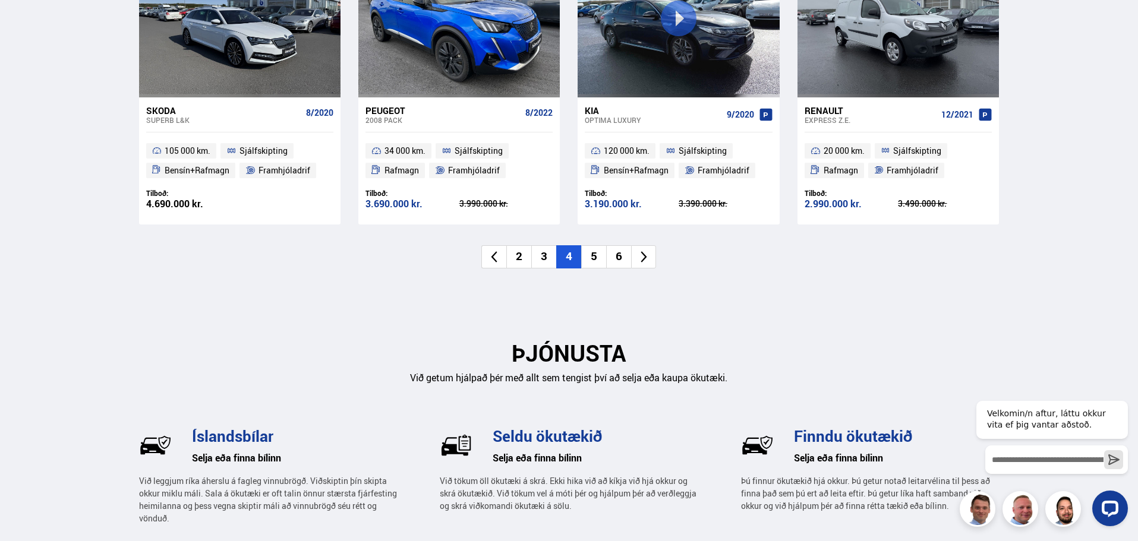
click at [644, 259] on icon at bounding box center [644, 256] width 6 height 11
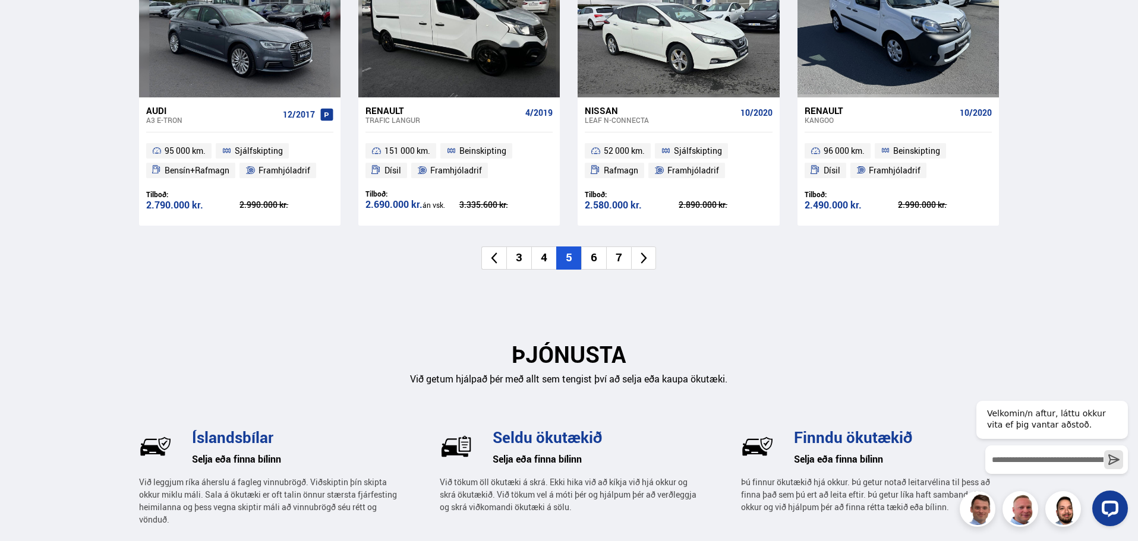
click at [641, 257] on icon at bounding box center [644, 258] width 14 height 14
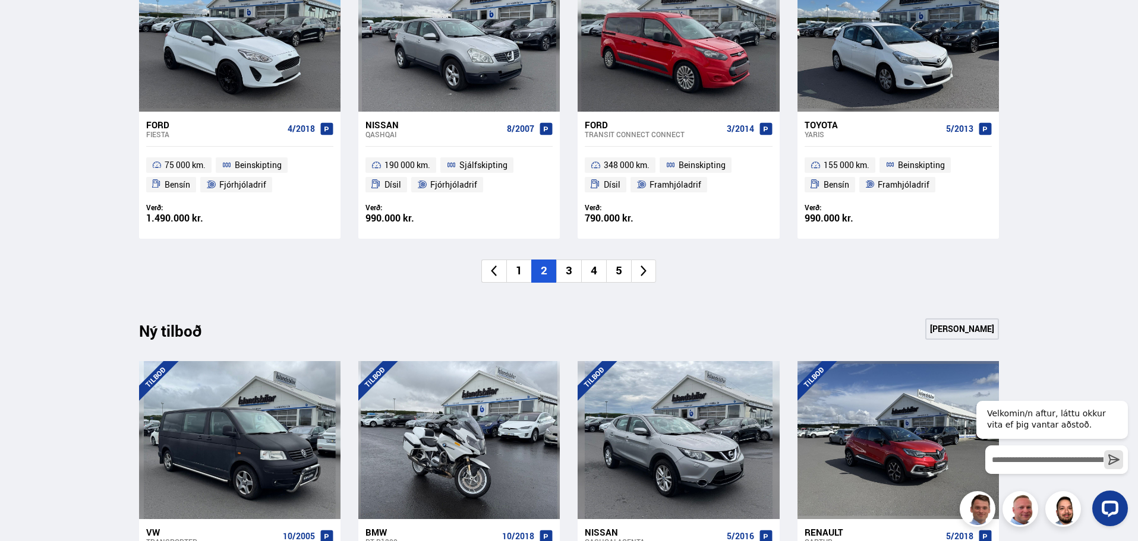
scroll to position [951, 0]
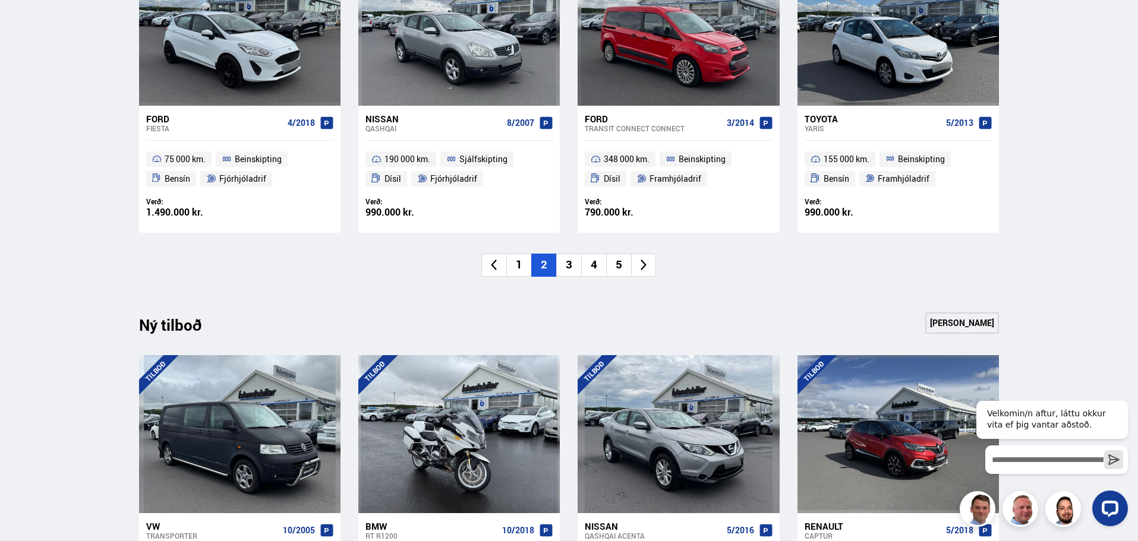
click at [645, 264] on icon at bounding box center [644, 265] width 6 height 11
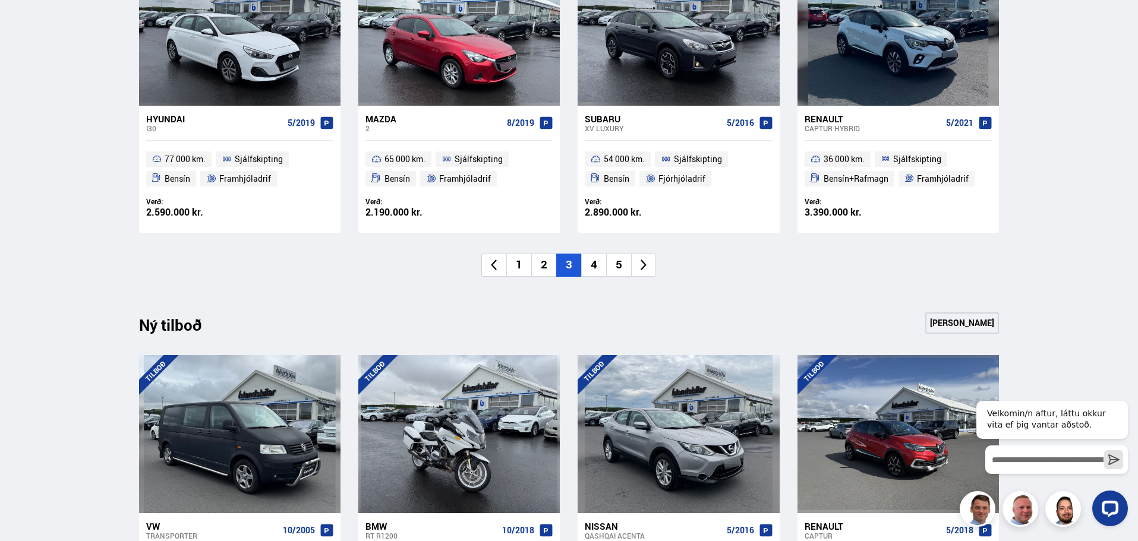
scroll to position [832, 0]
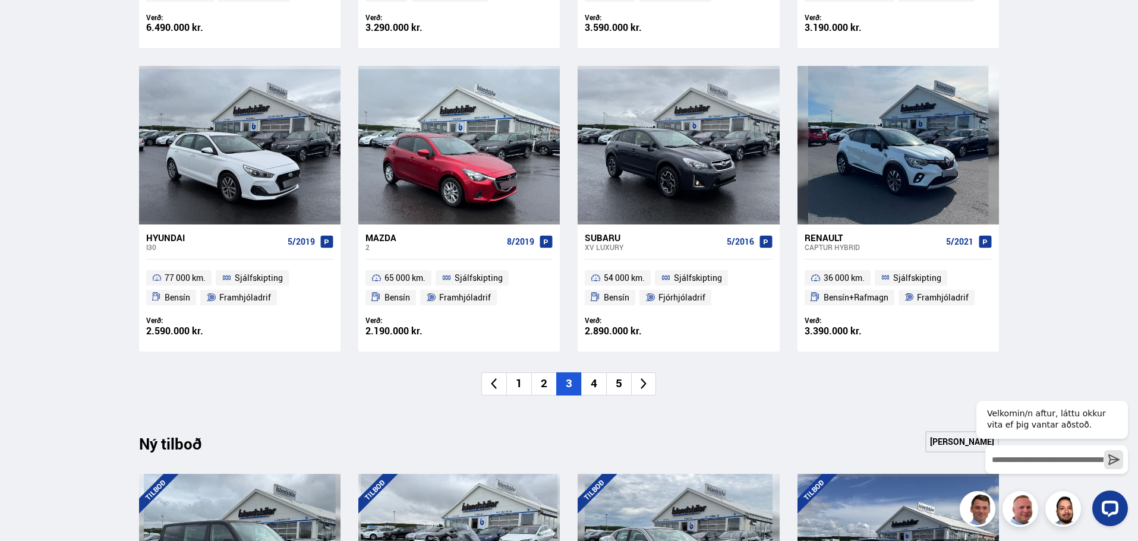
click at [612, 239] on div "Subaru" at bounding box center [653, 237] width 137 height 11
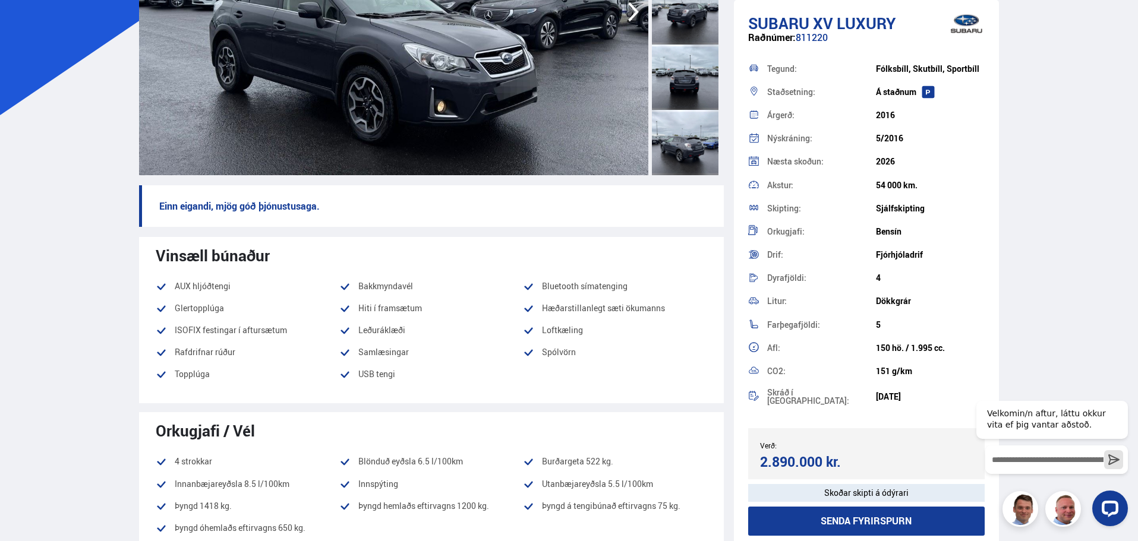
scroll to position [238, 0]
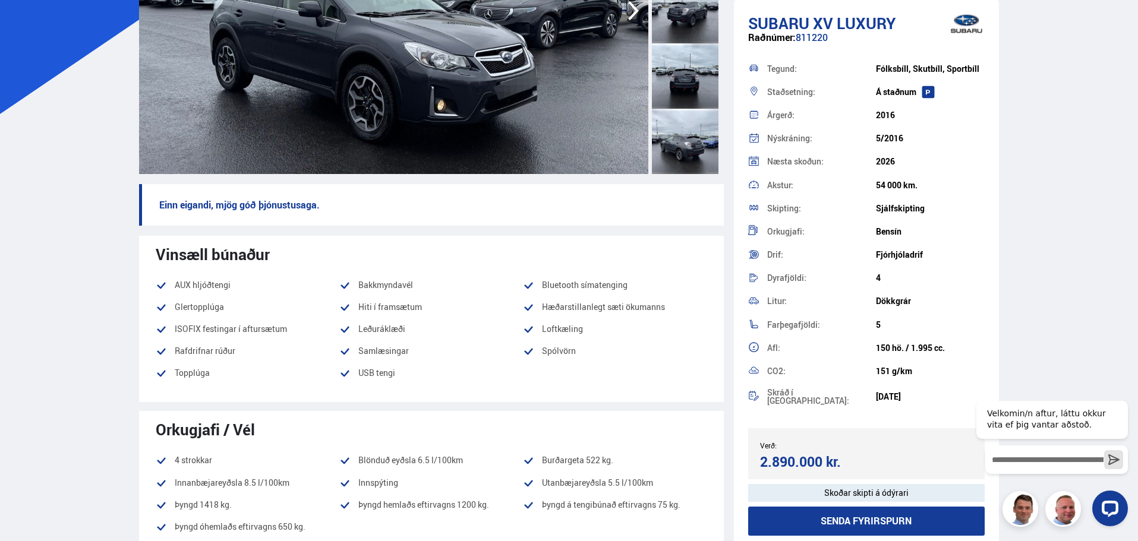
click at [865, 519] on button "Senda fyrirspurn" at bounding box center [866, 521] width 237 height 29
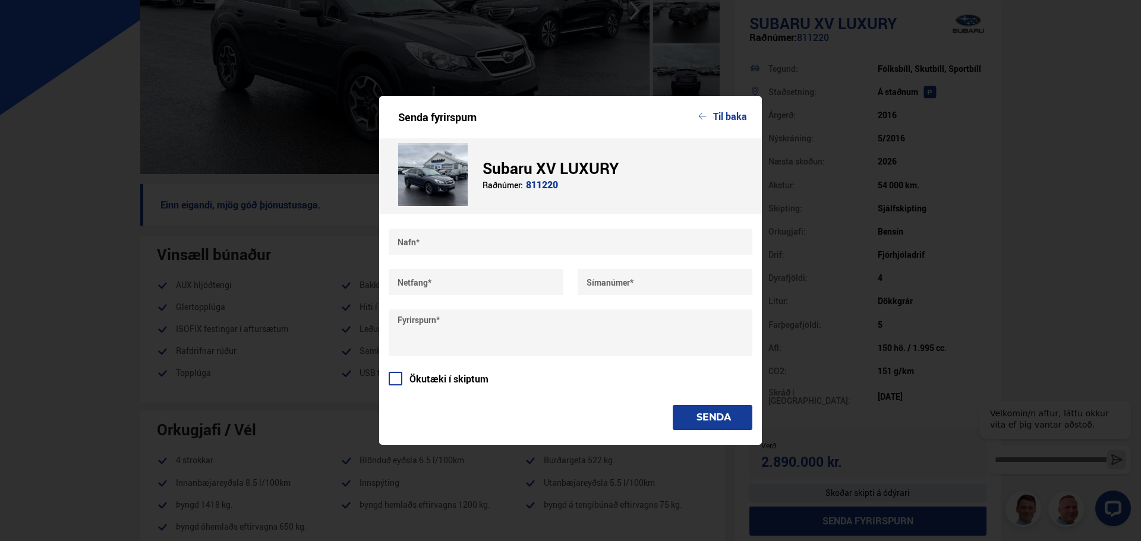
click at [459, 242] on input "text" at bounding box center [571, 242] width 364 height 26
type input "*"
type input "********"
click at [443, 290] on input "text" at bounding box center [476, 282] width 175 height 26
type input "**********"
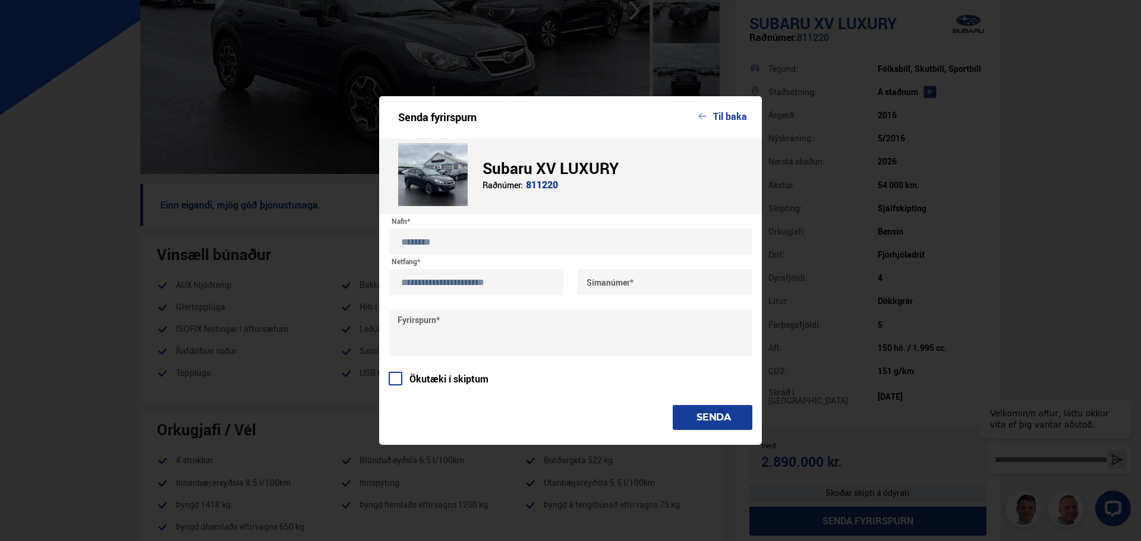
click at [641, 283] on input "text" at bounding box center [665, 282] width 175 height 26
type input "*******"
click at [448, 331] on textarea at bounding box center [571, 333] width 364 height 47
type textarea "**********"
click at [715, 114] on button "Til baka" at bounding box center [722, 116] width 49 height 11
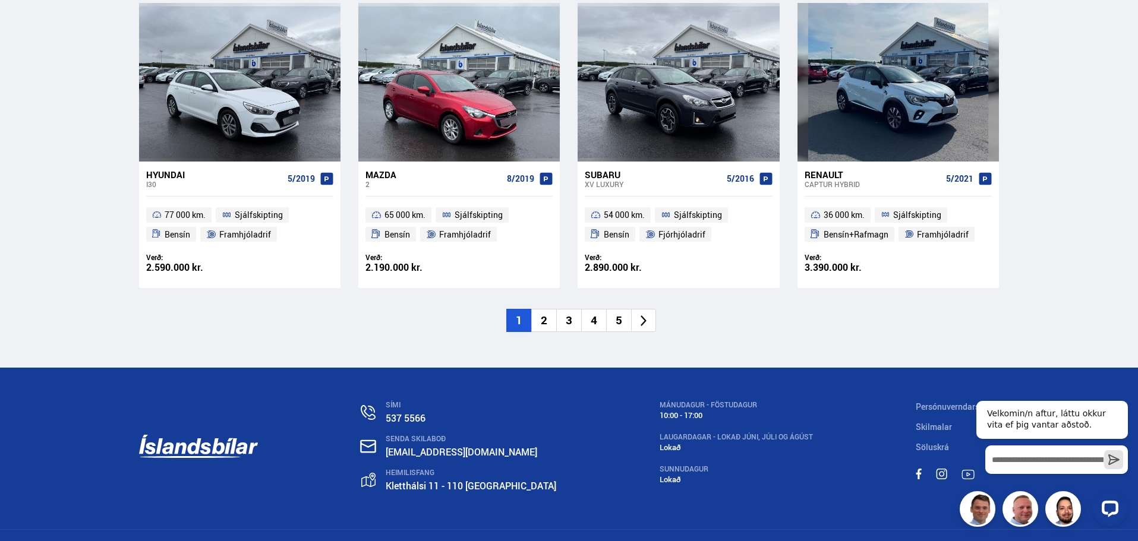
scroll to position [1826, 0]
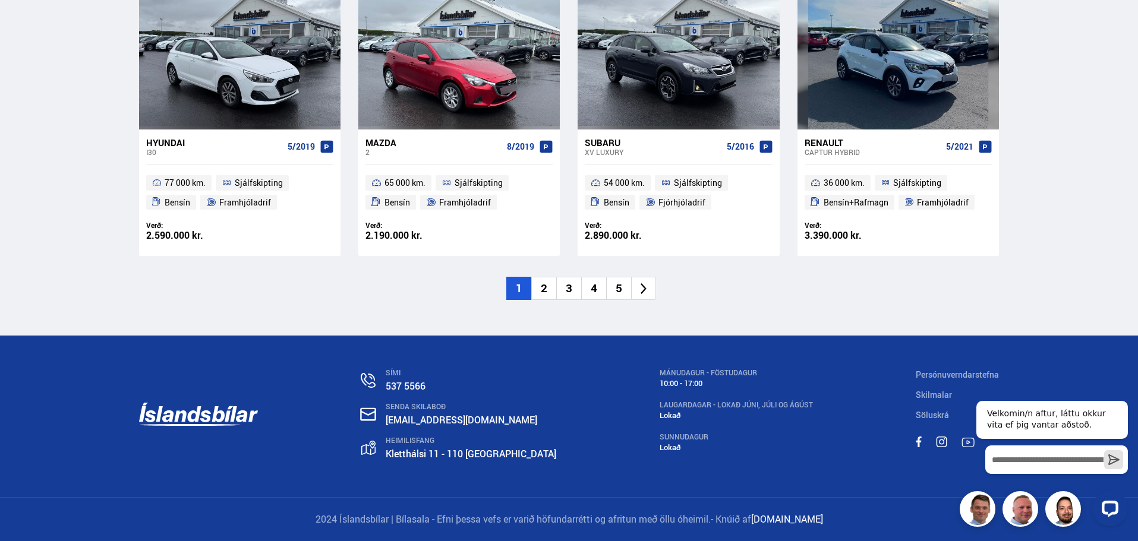
click at [638, 292] on icon at bounding box center [644, 289] width 14 height 14
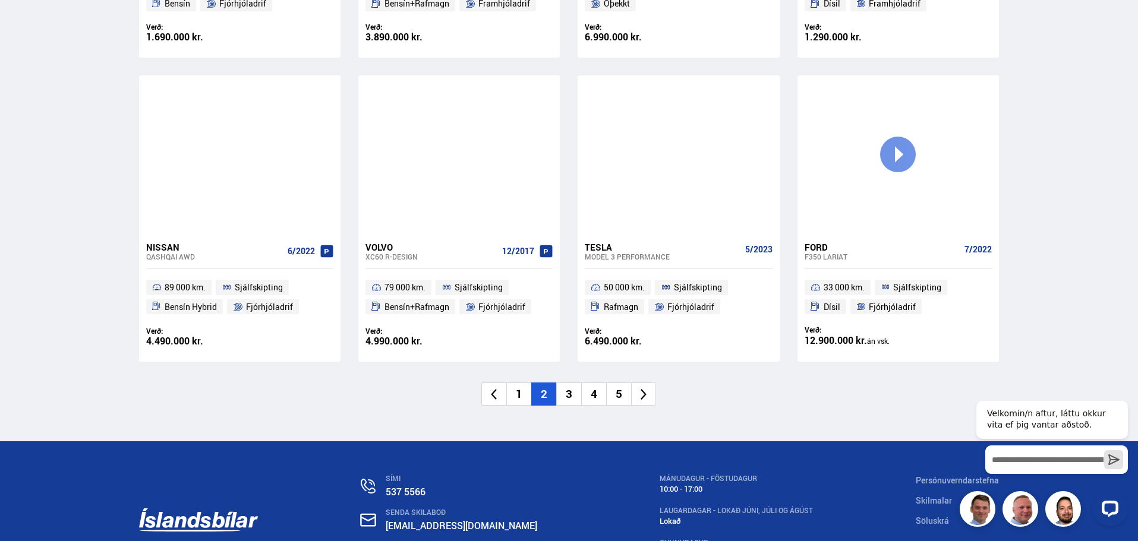
scroll to position [1783, 0]
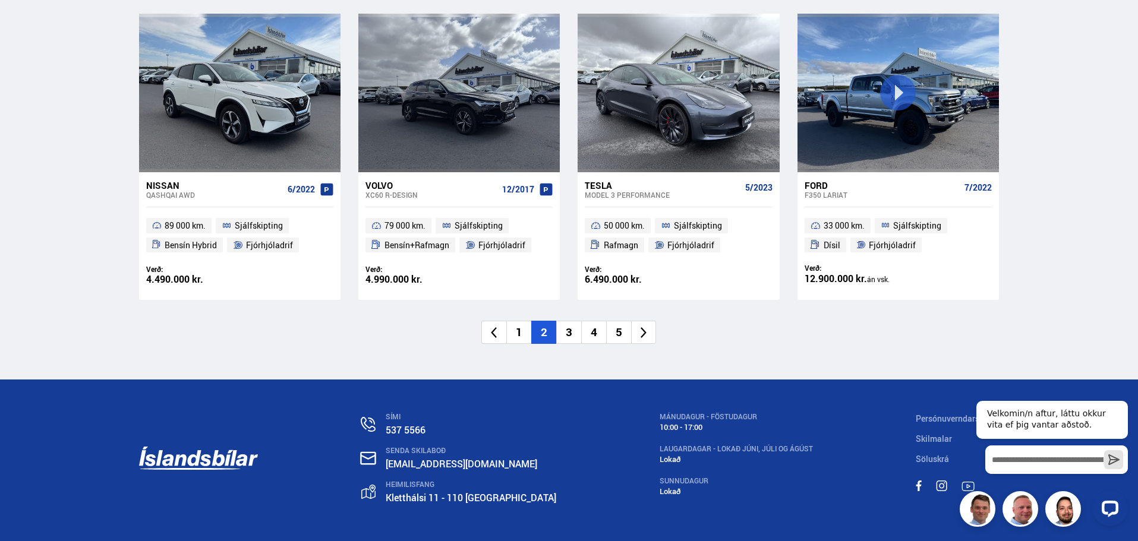
click at [642, 335] on icon at bounding box center [644, 333] width 14 height 14
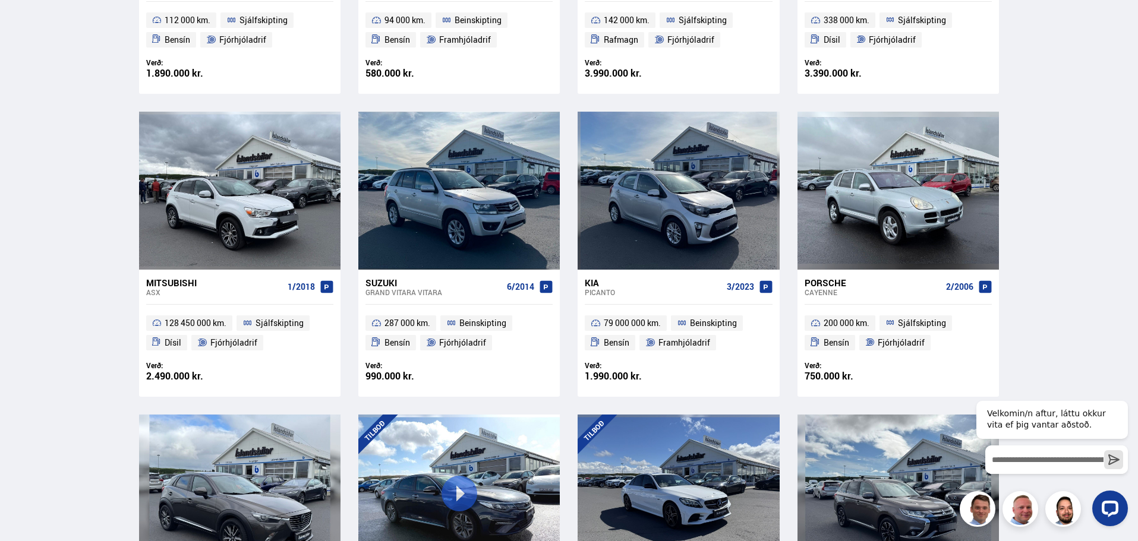
scroll to position [131, 0]
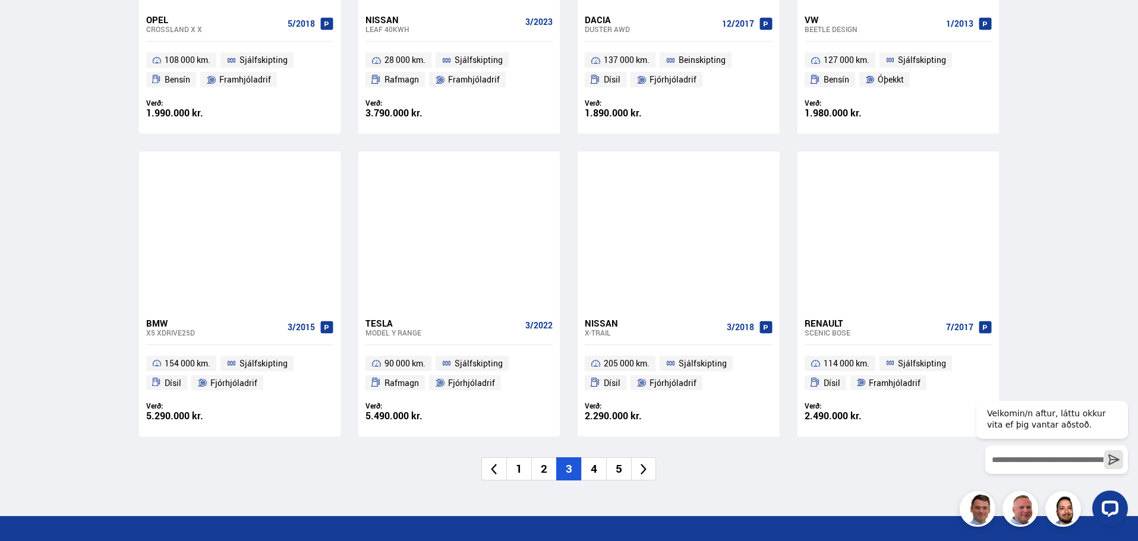
scroll to position [1723, 0]
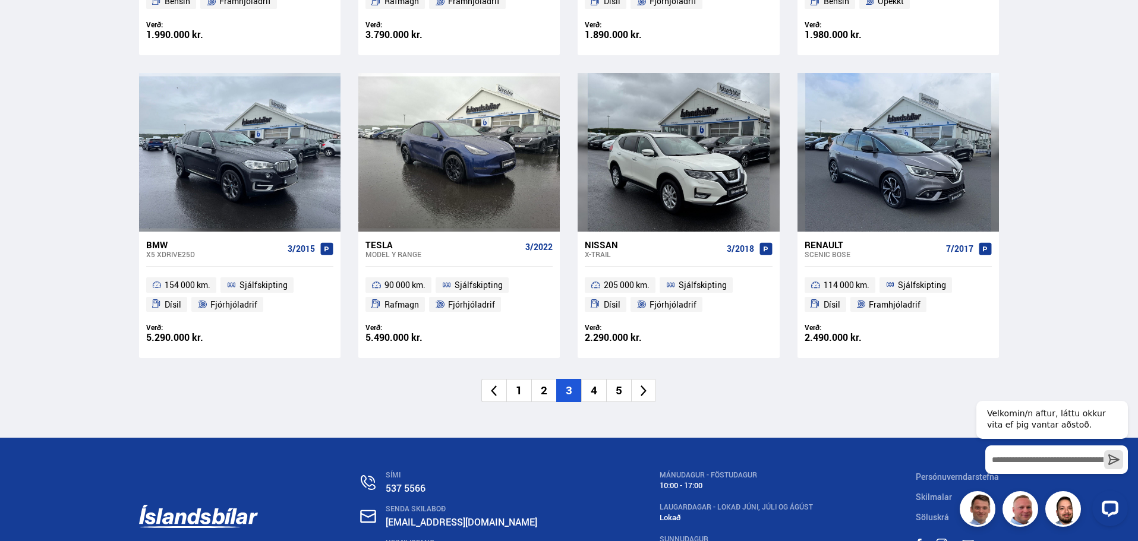
click at [639, 390] on icon at bounding box center [644, 392] width 14 height 14
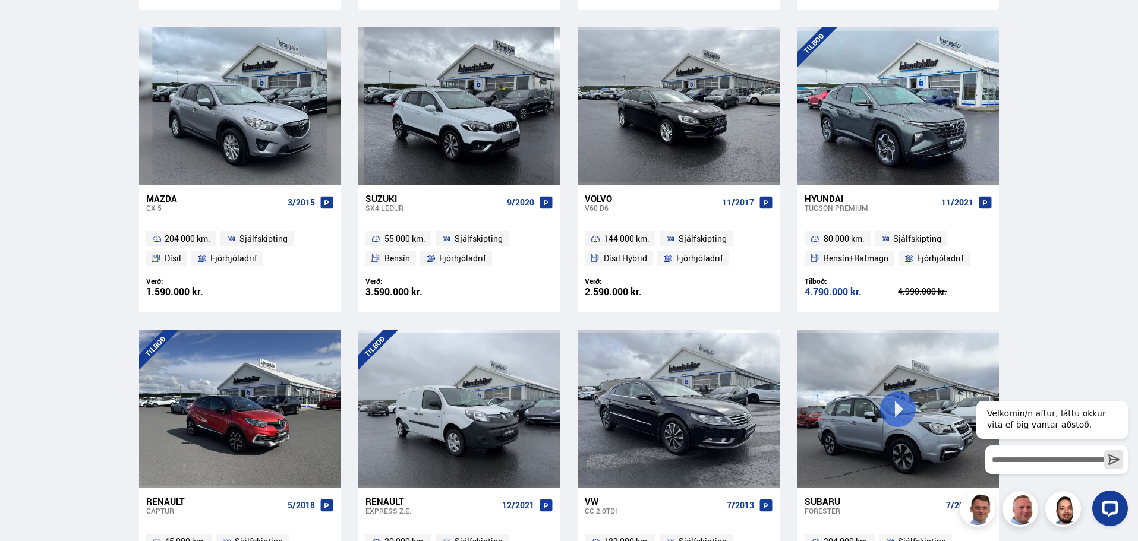
scroll to position [398, 0]
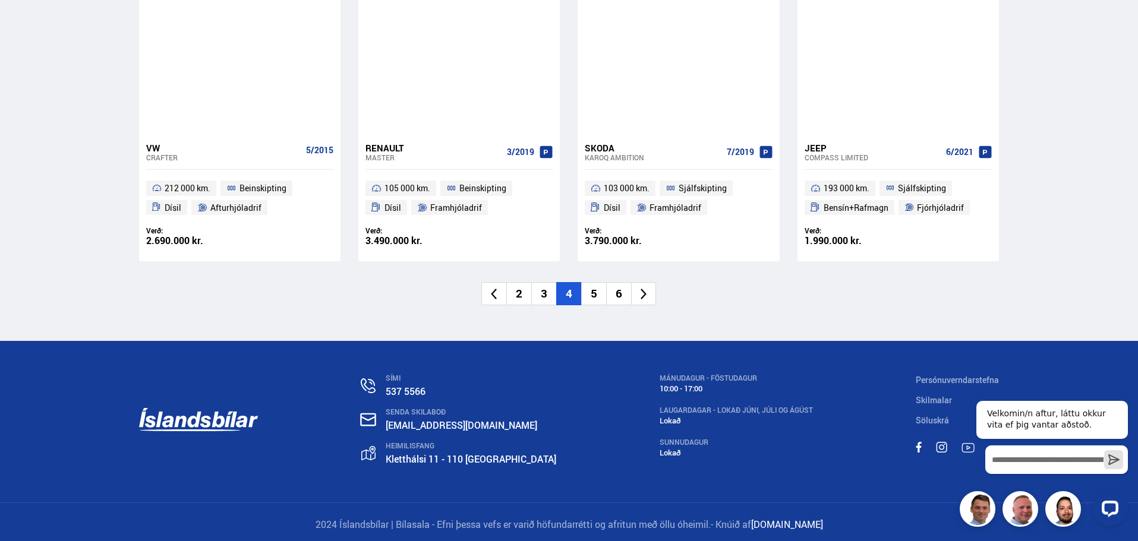
scroll to position [1826, 0]
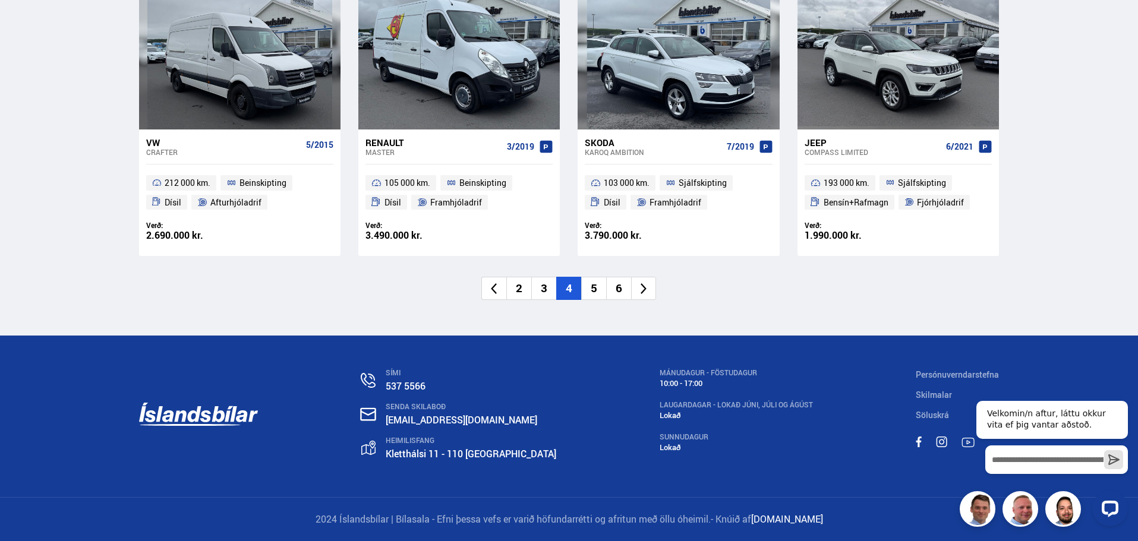
click at [640, 287] on icon at bounding box center [644, 289] width 14 height 14
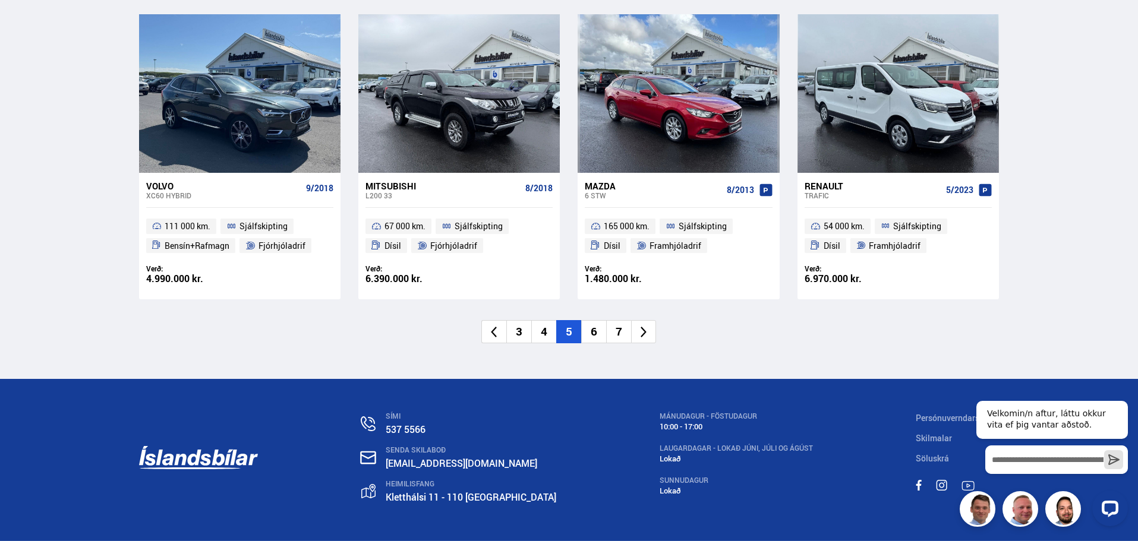
scroll to position [1783, 0]
click at [643, 329] on icon at bounding box center [644, 331] width 6 height 11
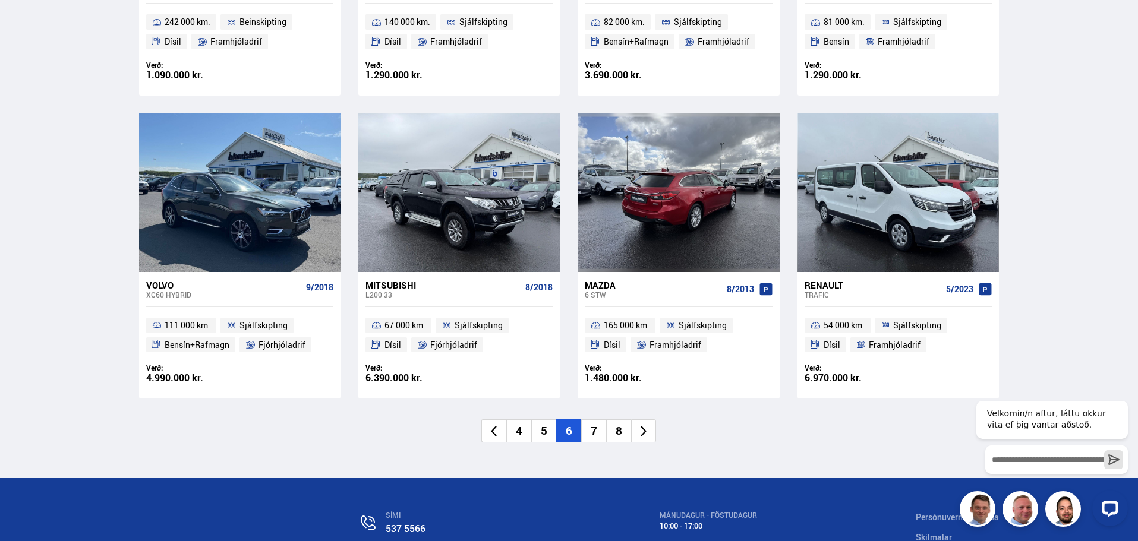
scroll to position [1426, 0]
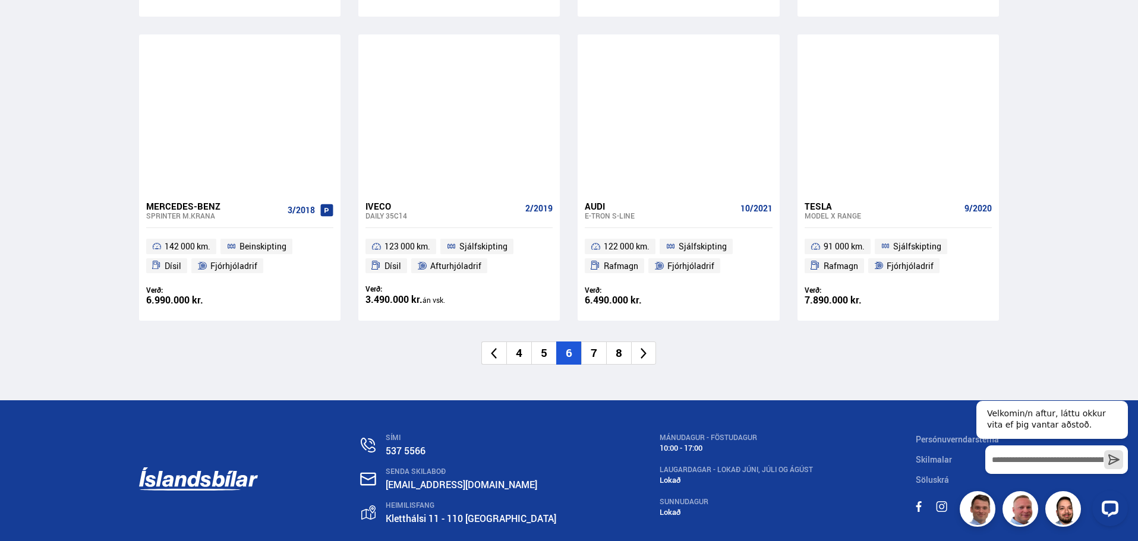
scroll to position [1783, 0]
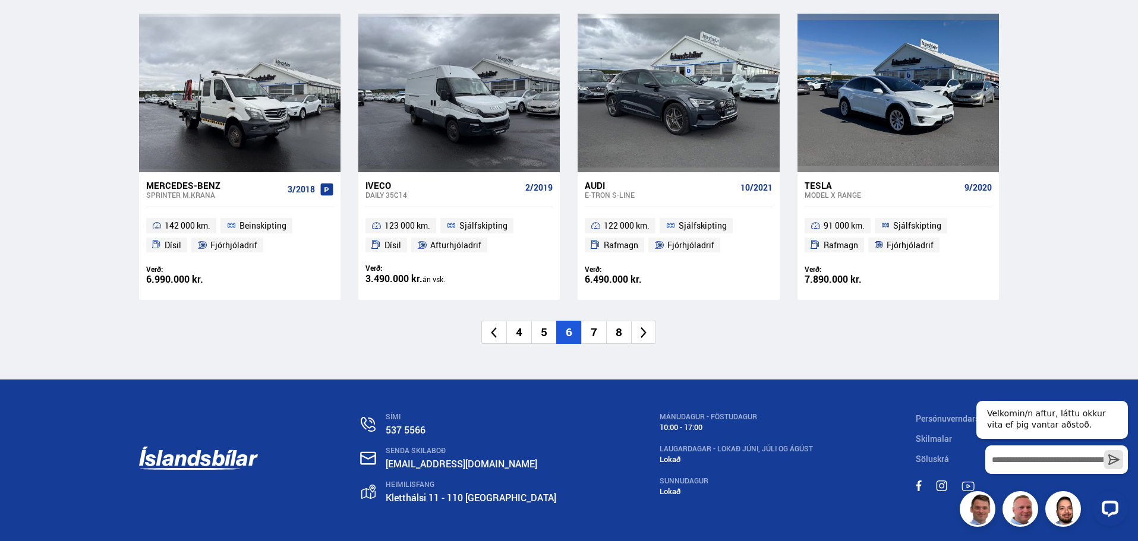
click at [644, 330] on icon at bounding box center [644, 333] width 14 height 14
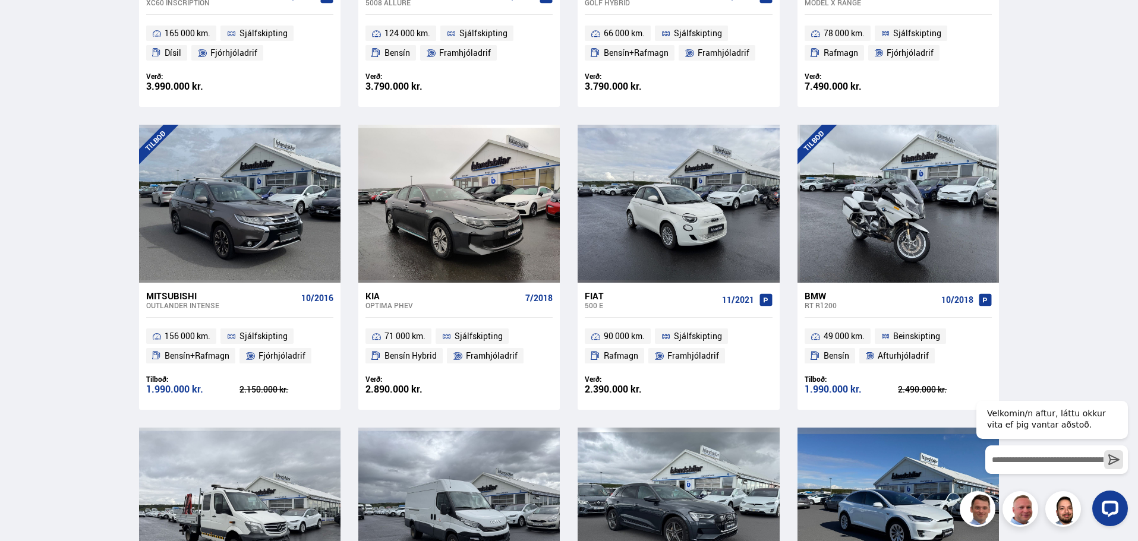
scroll to position [889, 0]
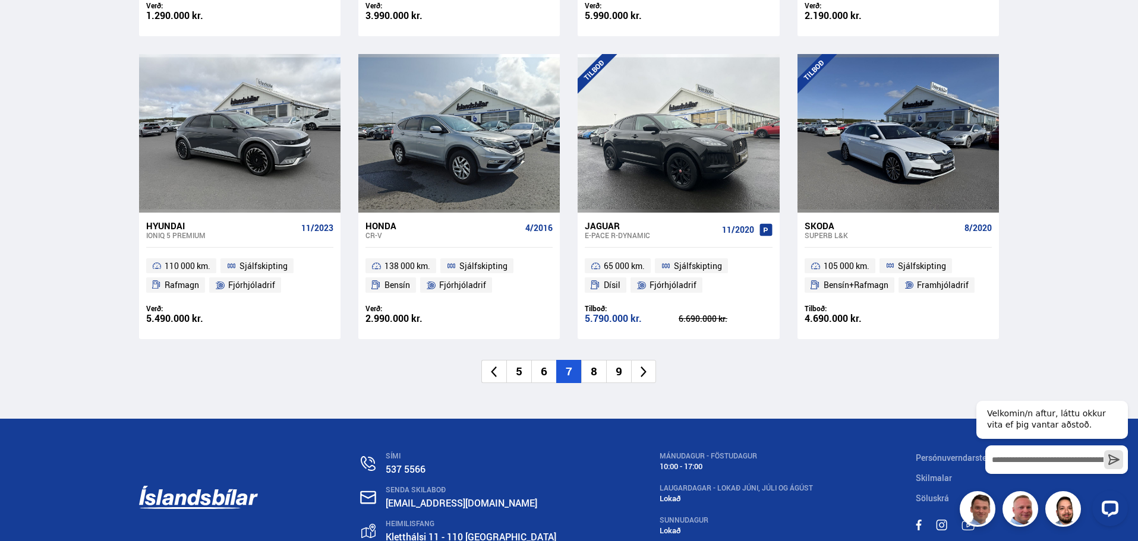
scroll to position [1783, 0]
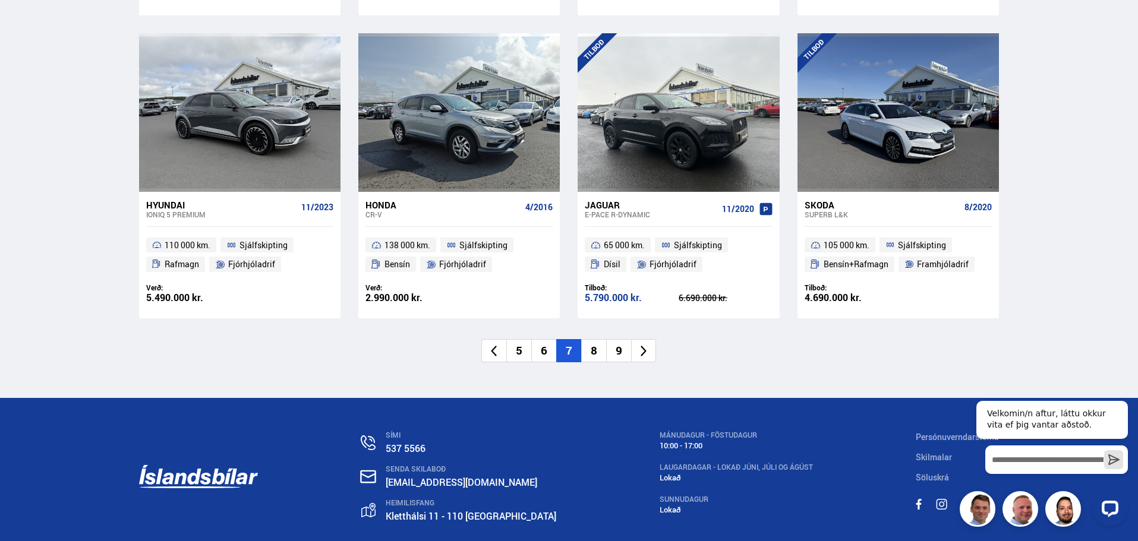
click at [644, 346] on icon at bounding box center [644, 351] width 6 height 11
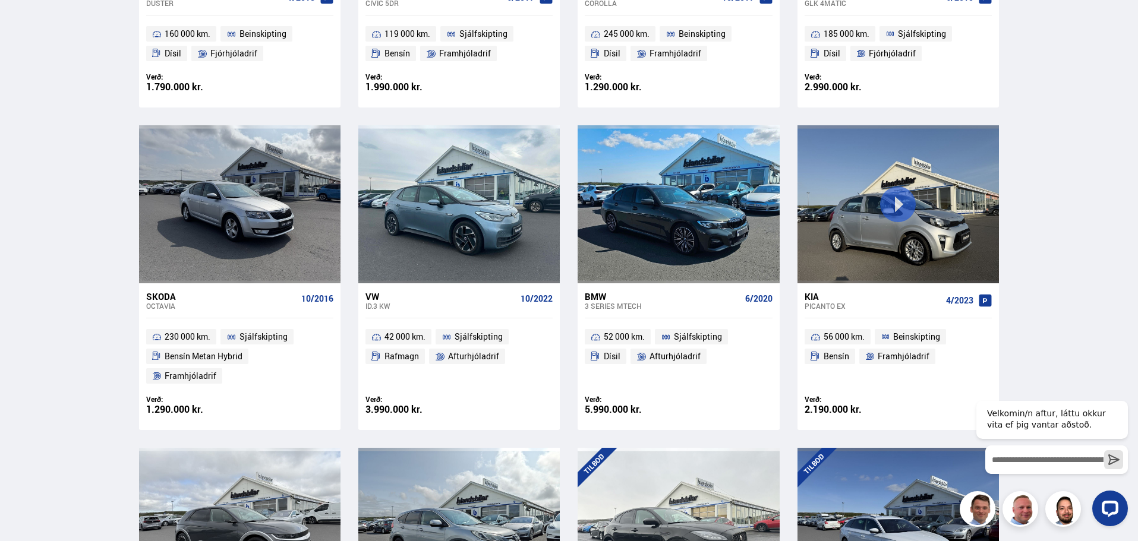
scroll to position [890, 0]
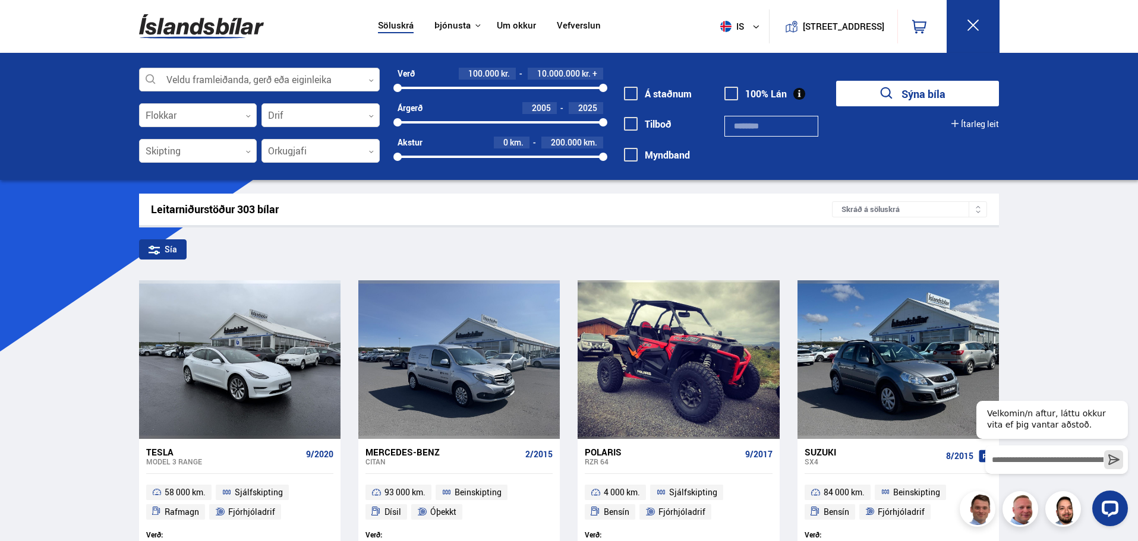
click at [370, 79] on icon at bounding box center [370, 80] width 5 height 5
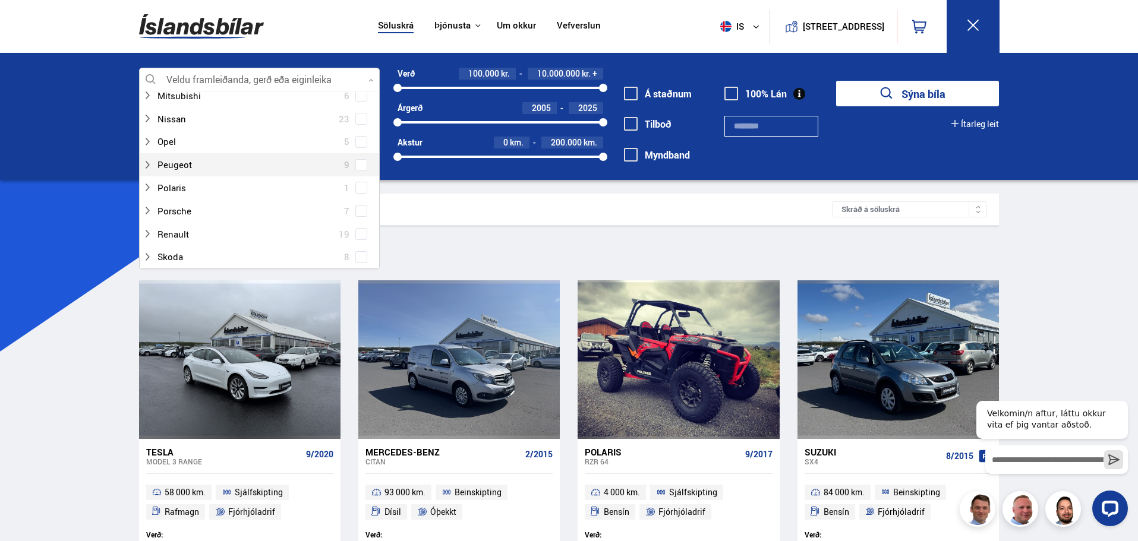
scroll to position [594, 0]
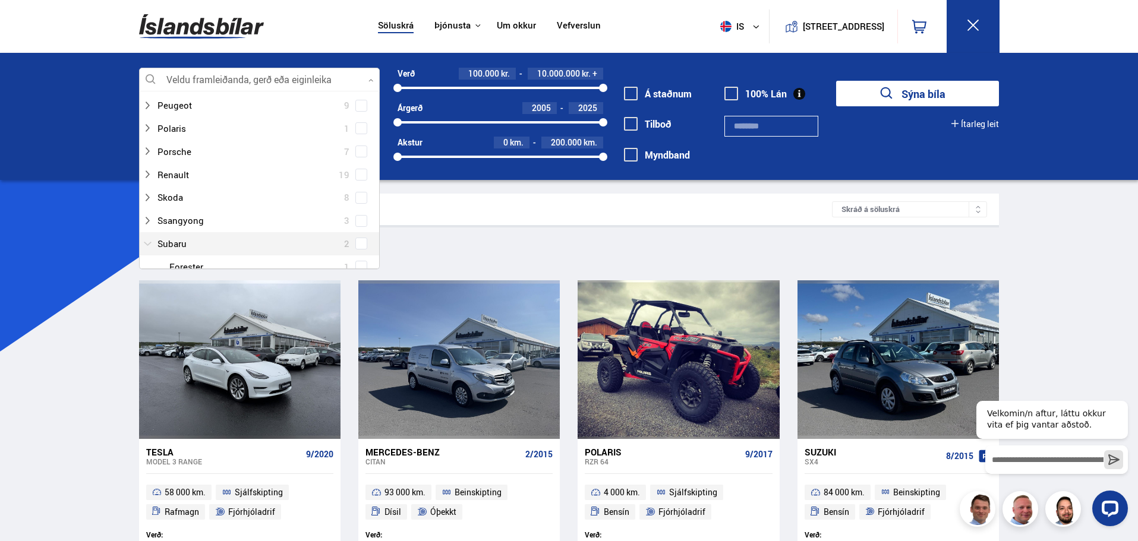
click at [166, 245] on div at bounding box center [248, 243] width 210 height 17
click at [183, 246] on div at bounding box center [248, 243] width 210 height 17
click at [358, 261] on span at bounding box center [361, 267] width 12 height 12
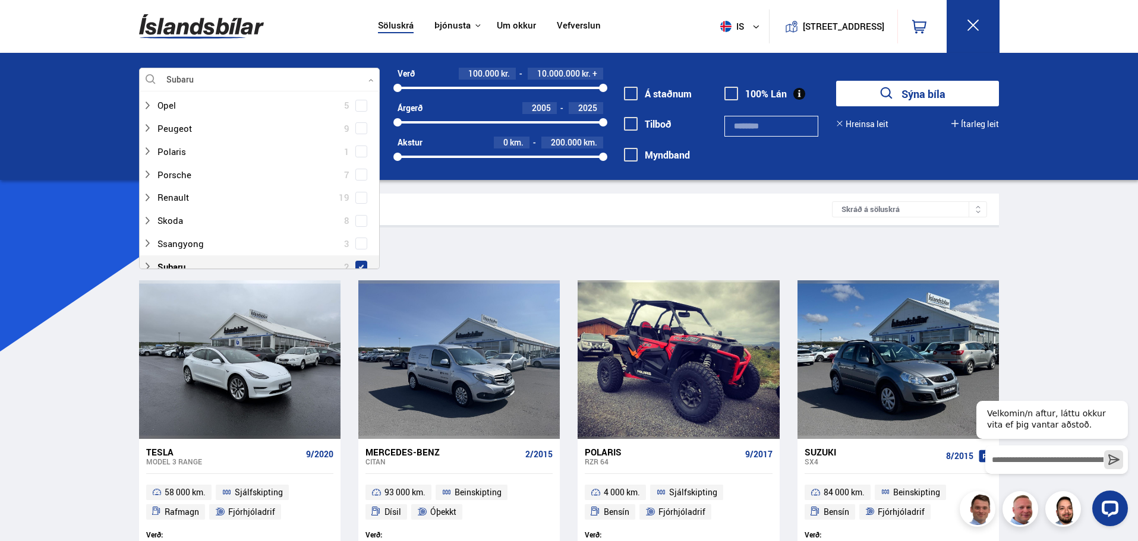
scroll to position [617, 0]
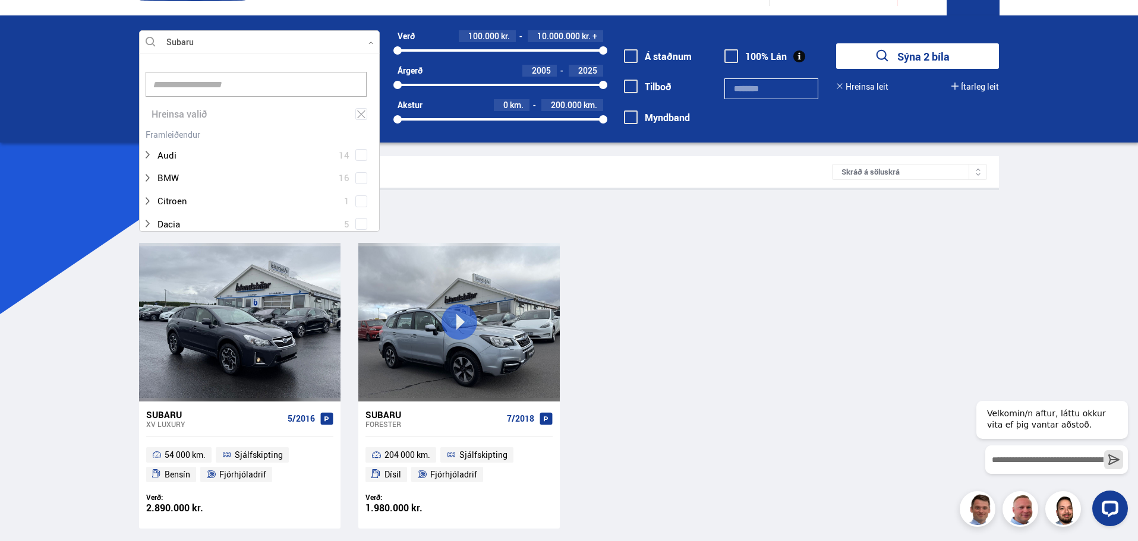
scroll to position [119, 0]
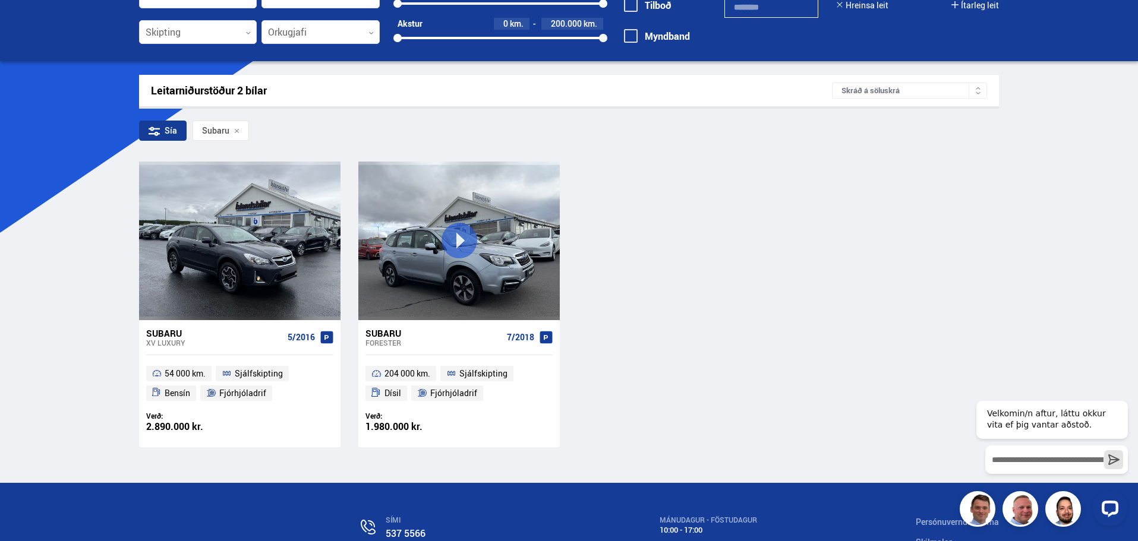
click at [171, 336] on div "Subaru" at bounding box center [214, 333] width 137 height 11
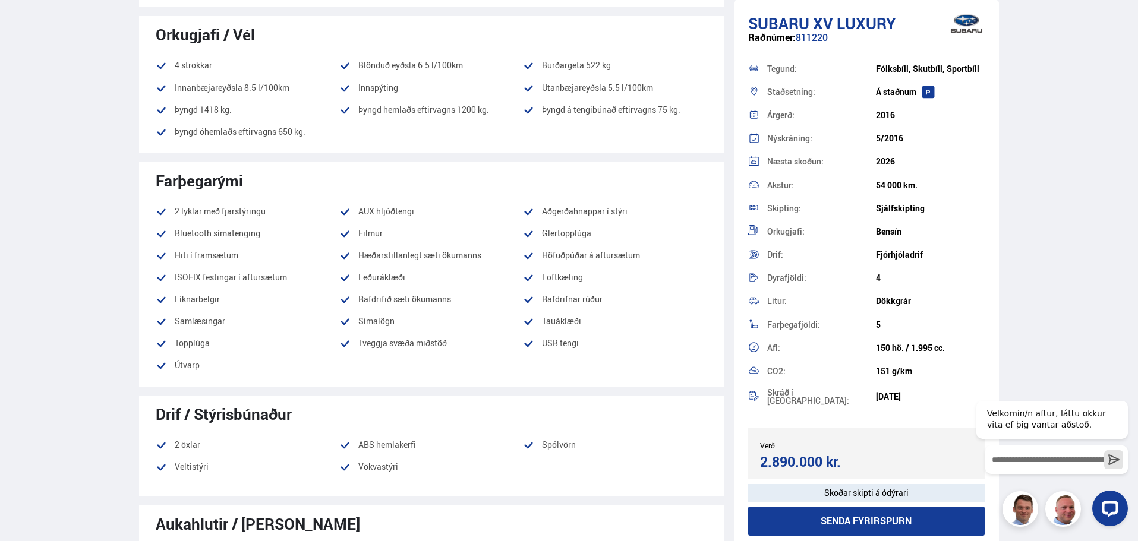
scroll to position [654, 0]
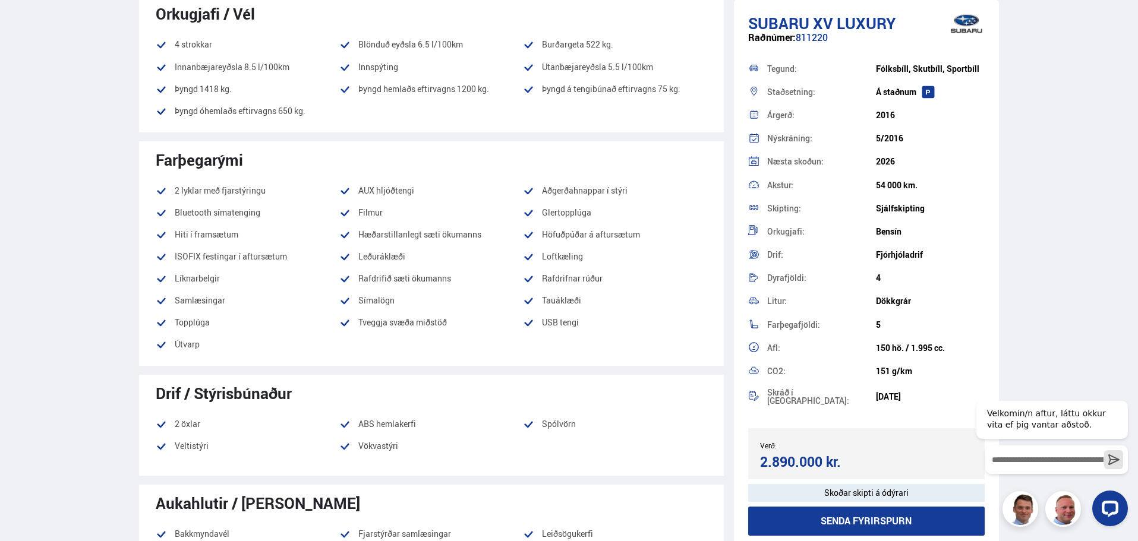
click at [859, 516] on button "Senda fyrirspurn" at bounding box center [866, 521] width 237 height 29
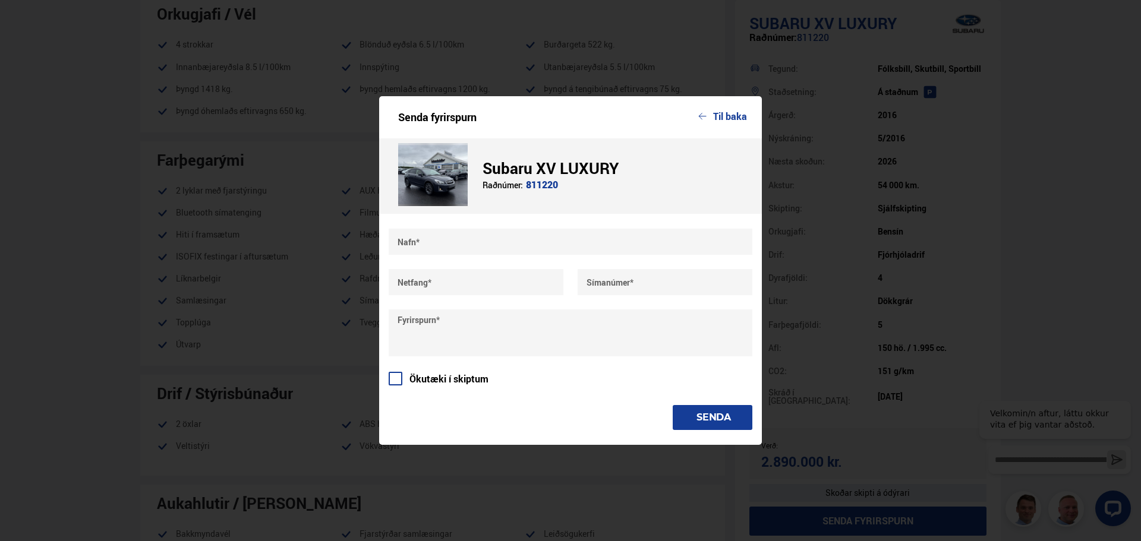
click at [471, 238] on input "text" at bounding box center [571, 242] width 364 height 26
type input "********"
click at [428, 286] on input "text" at bounding box center [476, 282] width 175 height 26
type input "**********"
click at [594, 281] on input "text" at bounding box center [665, 282] width 175 height 26
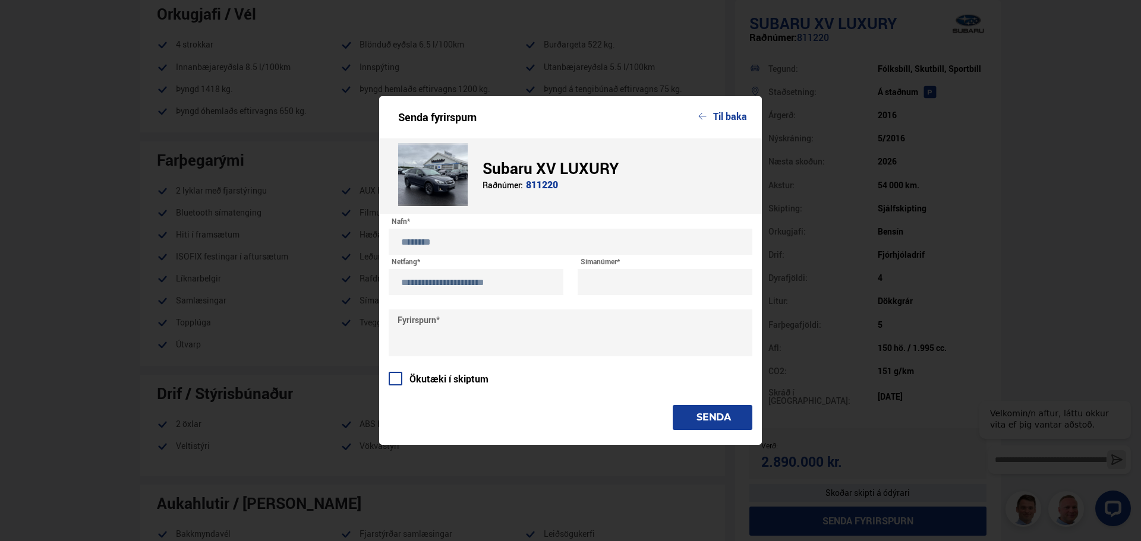
type input "*******"
click at [419, 330] on textarea at bounding box center [571, 333] width 364 height 47
type textarea "*"
type textarea "**********"
click at [714, 417] on button "SENDA" at bounding box center [713, 417] width 80 height 25
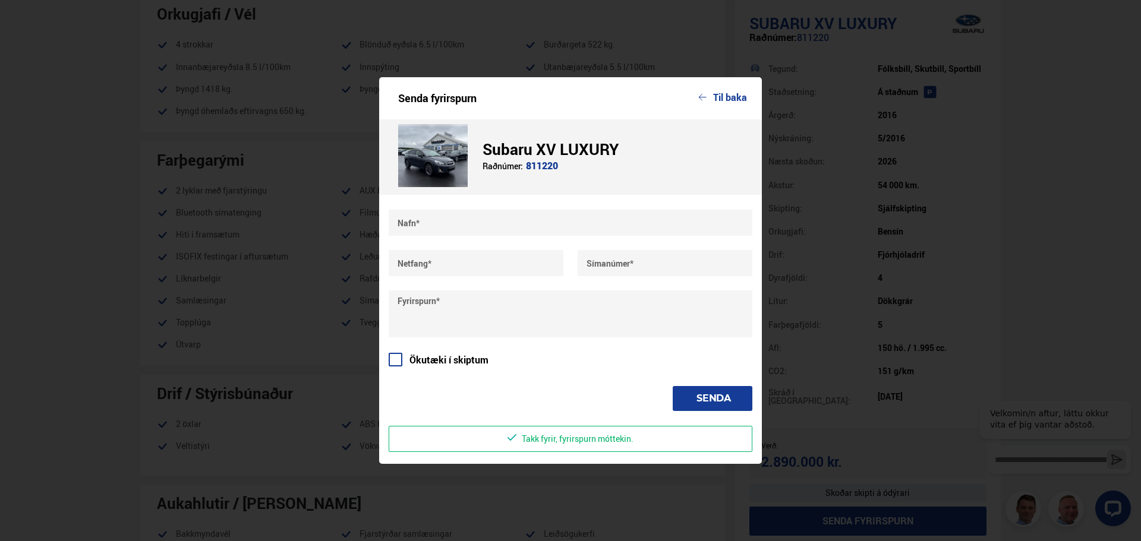
click at [727, 97] on button "Til baka" at bounding box center [722, 97] width 49 height 11
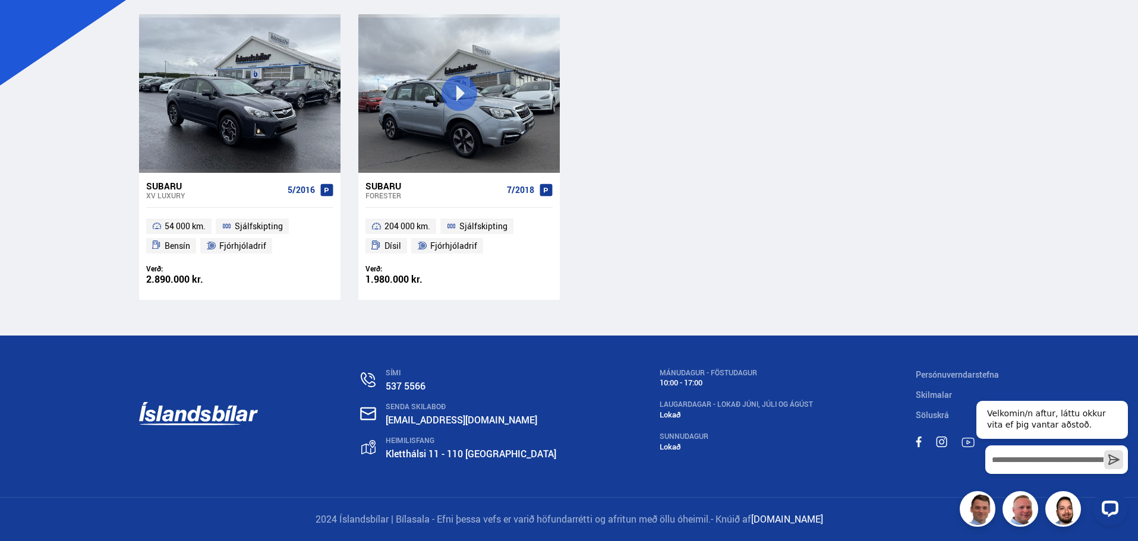
scroll to position [246, 0]
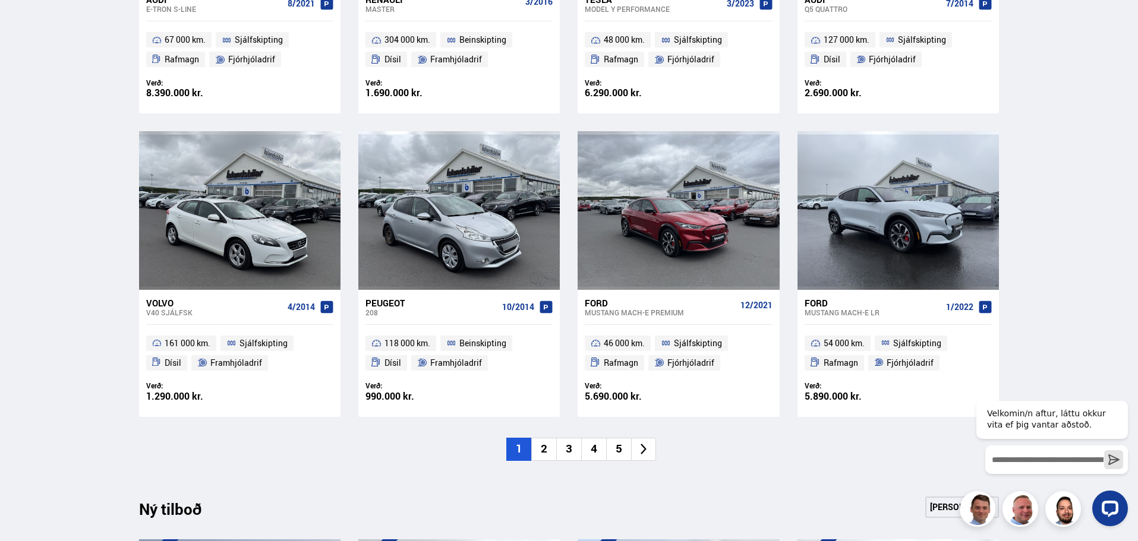
scroll to position [773, 0]
